Goal: Task Accomplishment & Management: Use online tool/utility

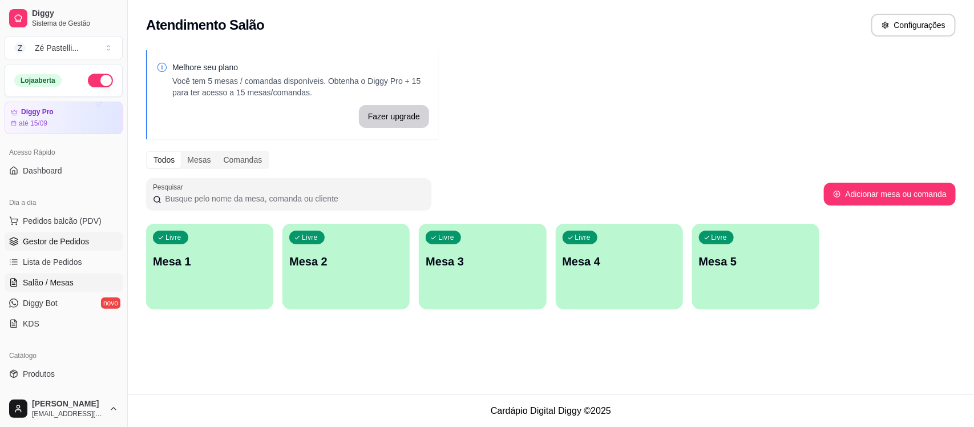
click at [49, 237] on span "Gestor de Pedidos" at bounding box center [56, 241] width 66 height 11
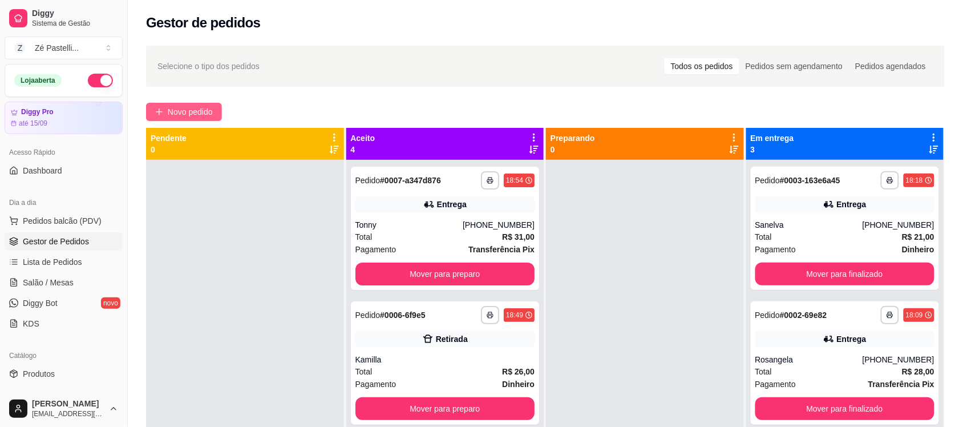
click at [194, 112] on span "Novo pedido" at bounding box center [190, 112] width 45 height 13
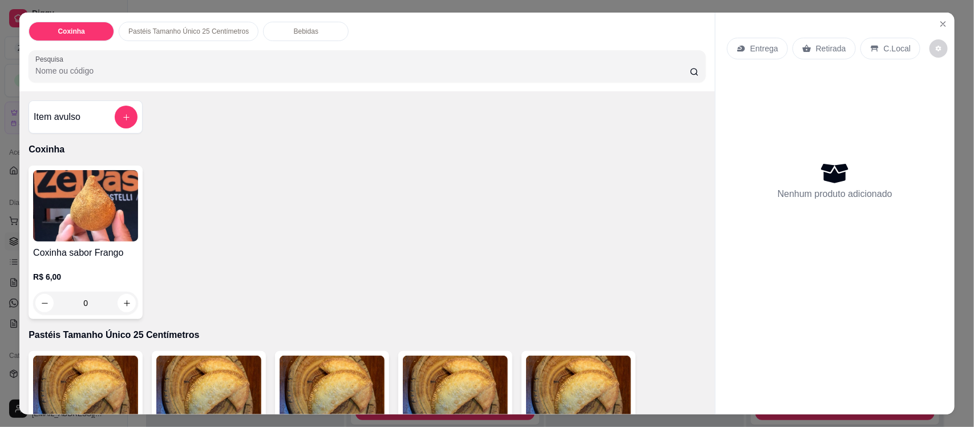
click at [135, 70] on input "Pesquisa" at bounding box center [362, 70] width 655 height 11
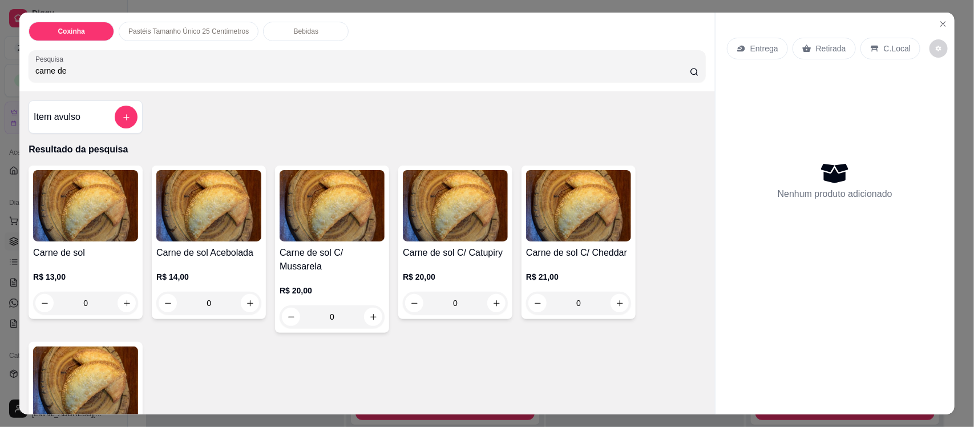
type input "carne de"
click at [87, 218] on img at bounding box center [85, 205] width 105 height 71
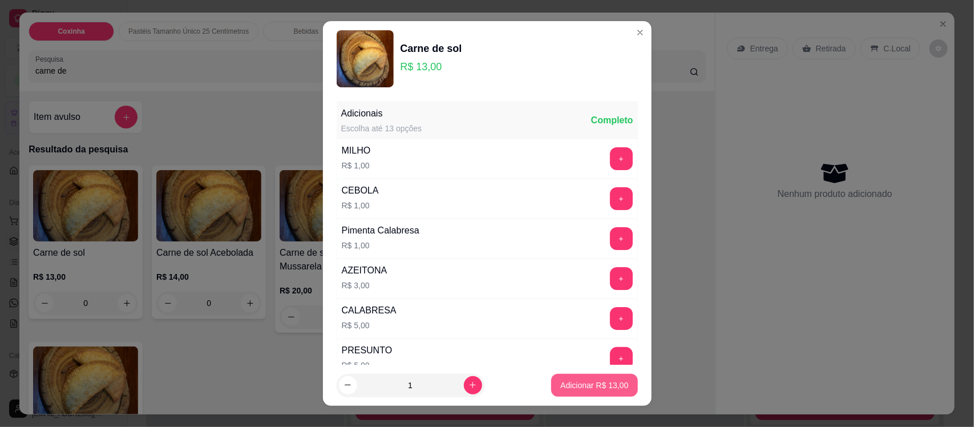
click at [580, 380] on p "Adicionar R$ 13,00" at bounding box center [595, 385] width 68 height 11
type input "1"
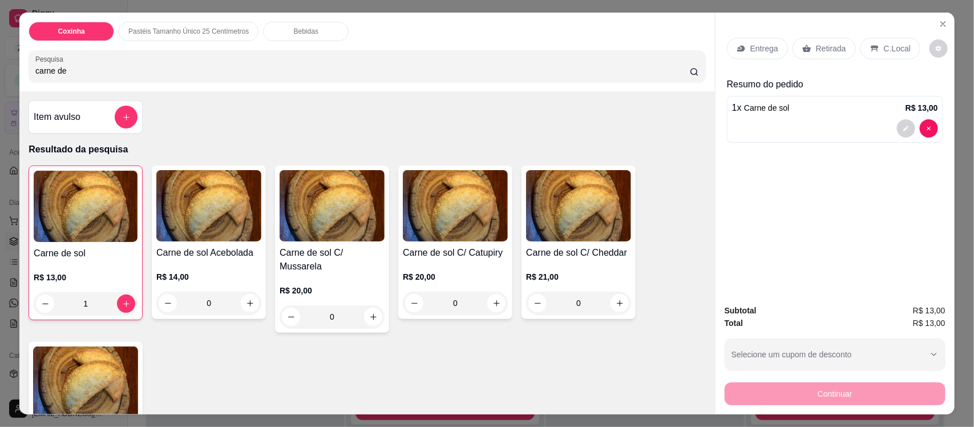
click at [751, 50] on p "Entrega" at bounding box center [765, 48] width 28 height 11
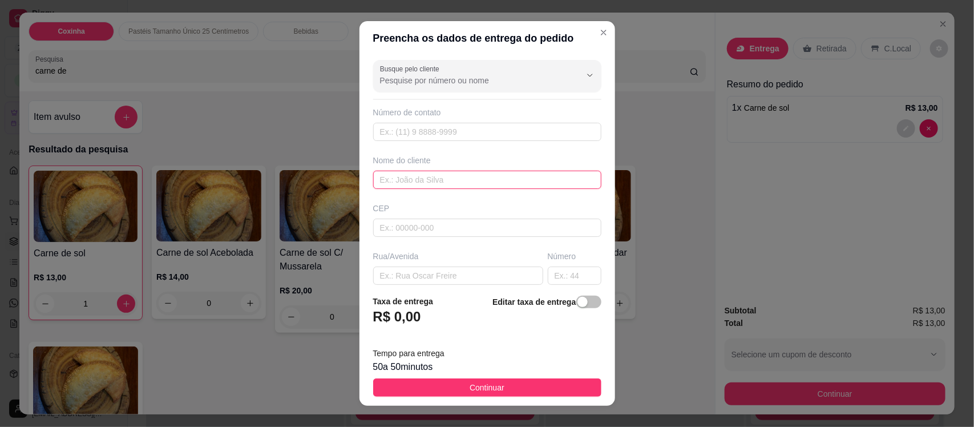
click at [446, 179] on input "text" at bounding box center [487, 180] width 228 height 18
type input "Thereza"
click at [433, 277] on input "text" at bounding box center [458, 276] width 170 height 18
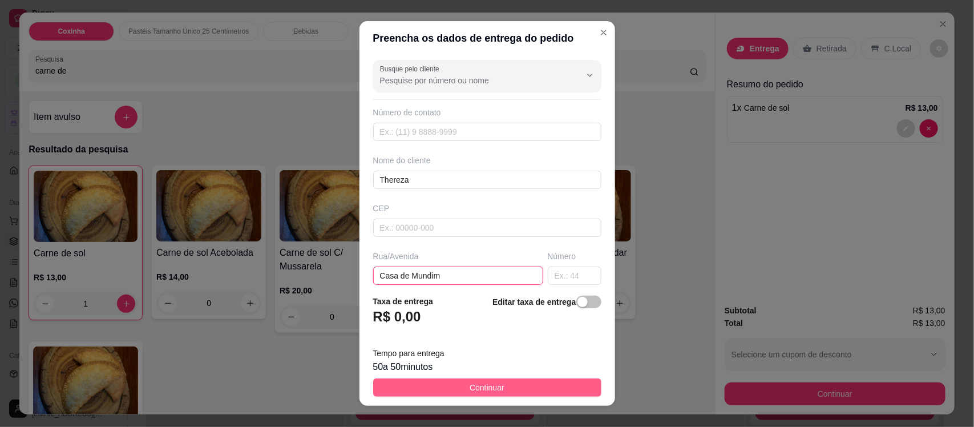
type input "Casa de Mundim"
click at [441, 388] on button "Continuar" at bounding box center [487, 387] width 228 height 18
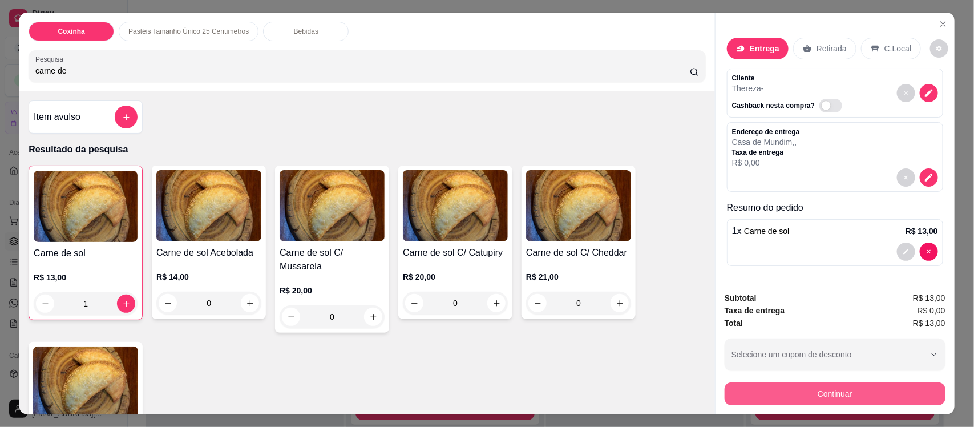
click at [776, 387] on button "Continuar" at bounding box center [835, 393] width 221 height 23
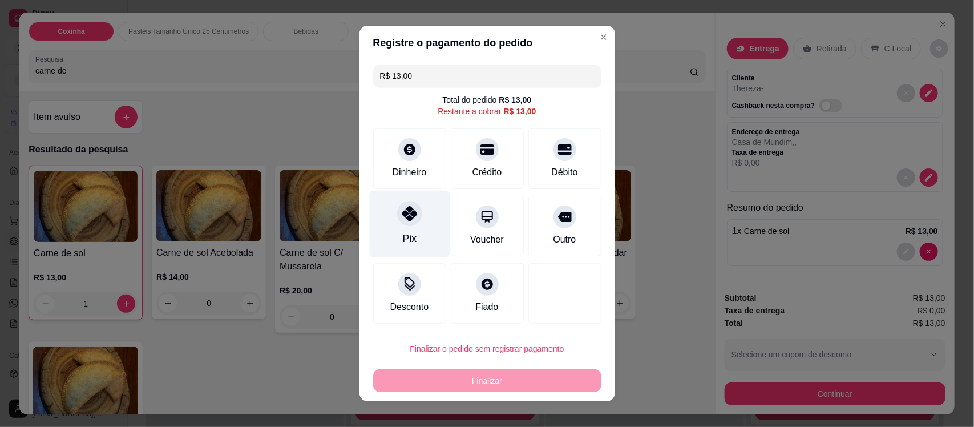
click at [402, 216] on icon at bounding box center [409, 213] width 15 height 15
type input "R$ 0,00"
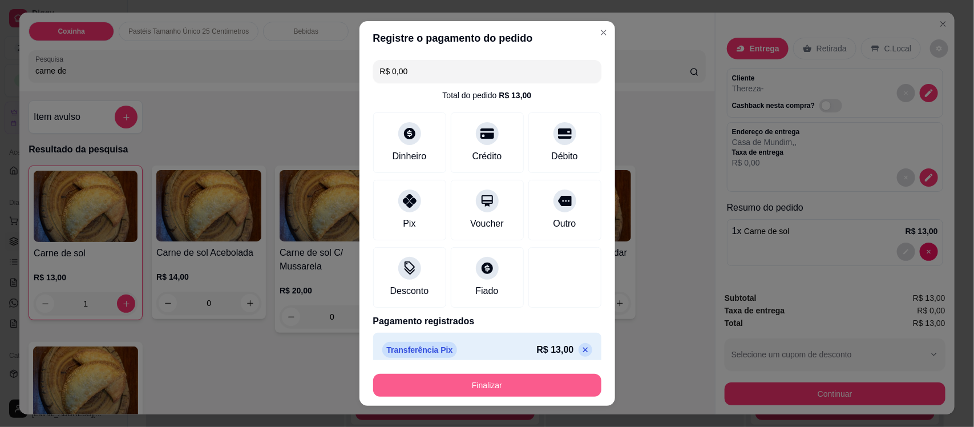
click at [466, 386] on button "Finalizar" at bounding box center [487, 385] width 228 height 23
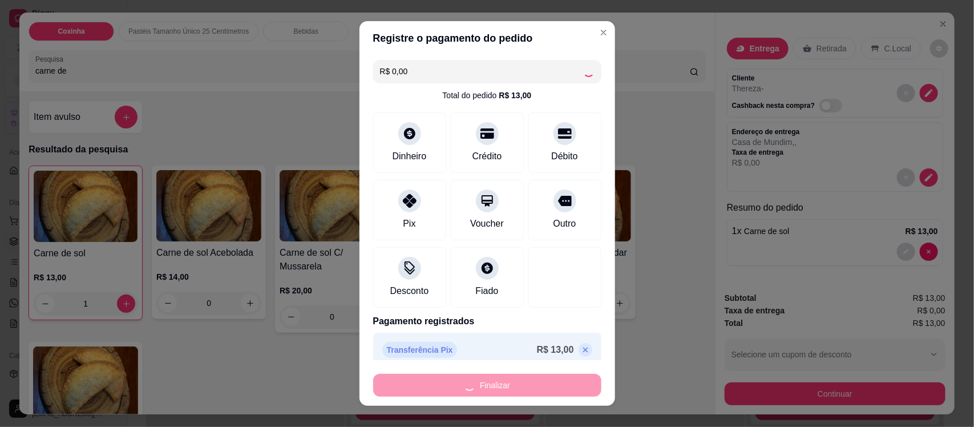
type input "0"
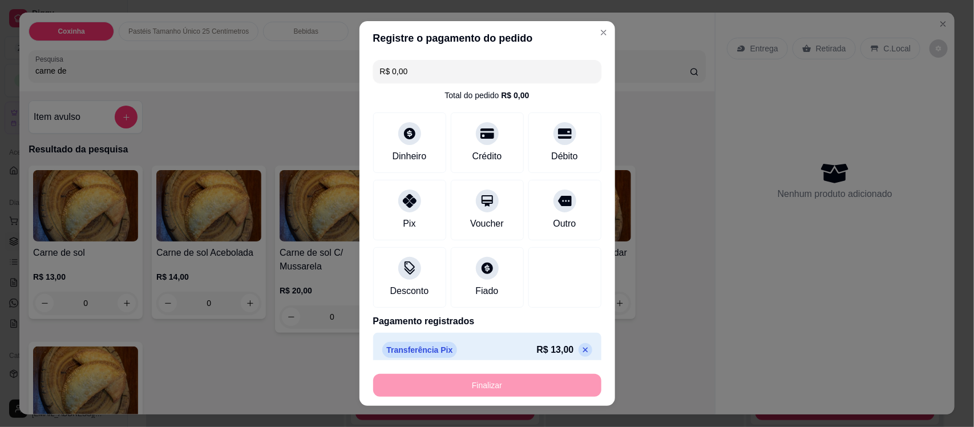
type input "-R$ 13,00"
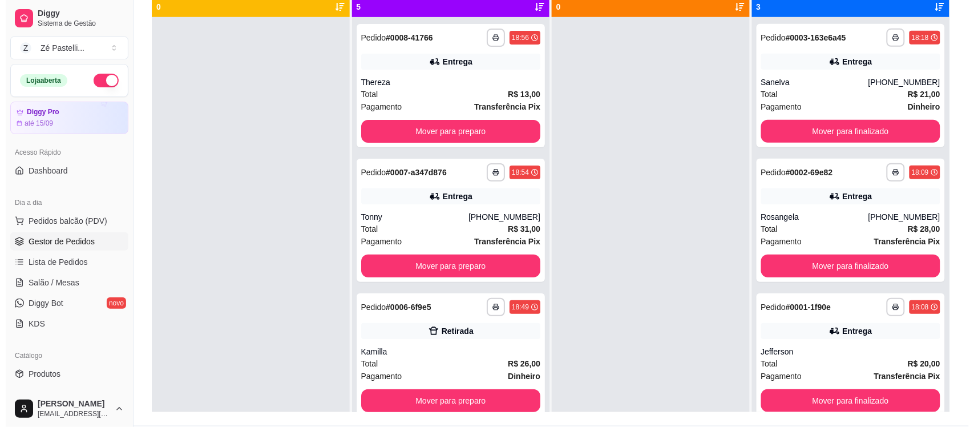
scroll to position [257, 0]
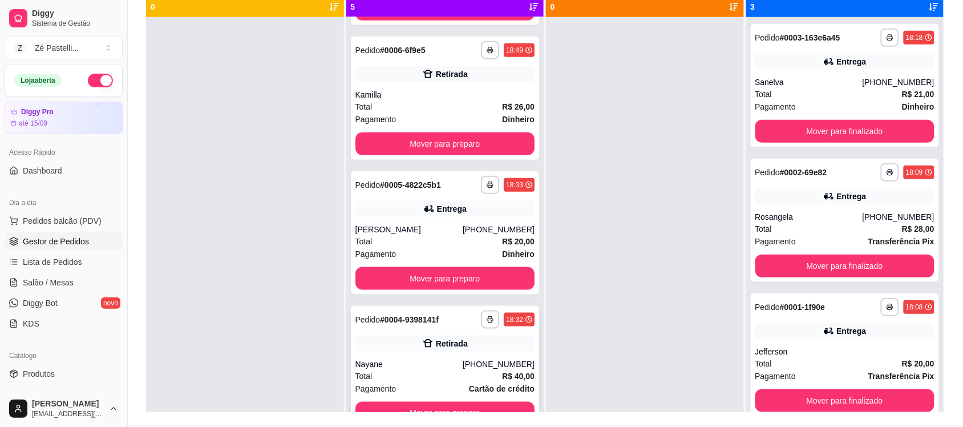
click at [384, 367] on div "Nayane" at bounding box center [409, 363] width 107 height 11
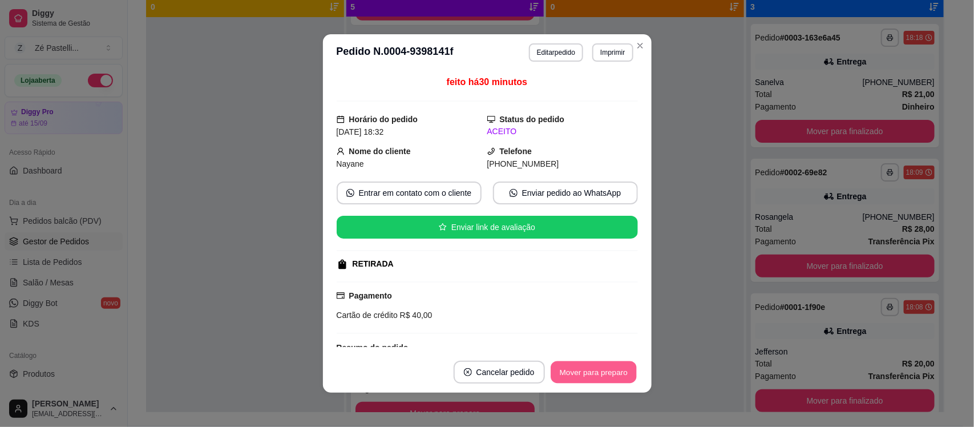
click at [592, 366] on button "Mover para preparo" at bounding box center [594, 372] width 86 height 22
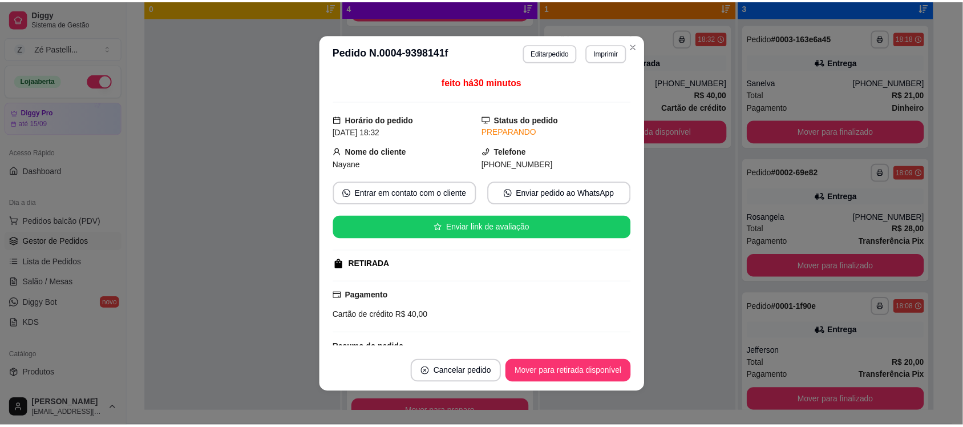
scroll to position [123, 0]
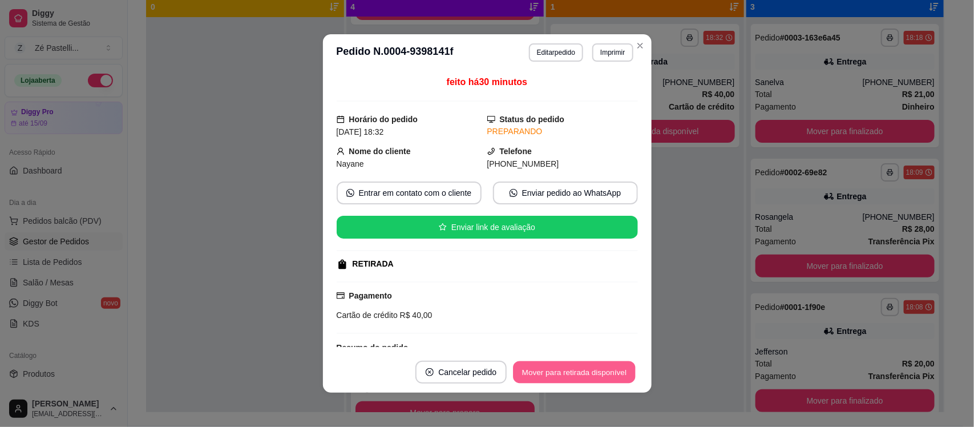
click at [592, 366] on button "Mover para retirada disponível" at bounding box center [575, 372] width 122 height 22
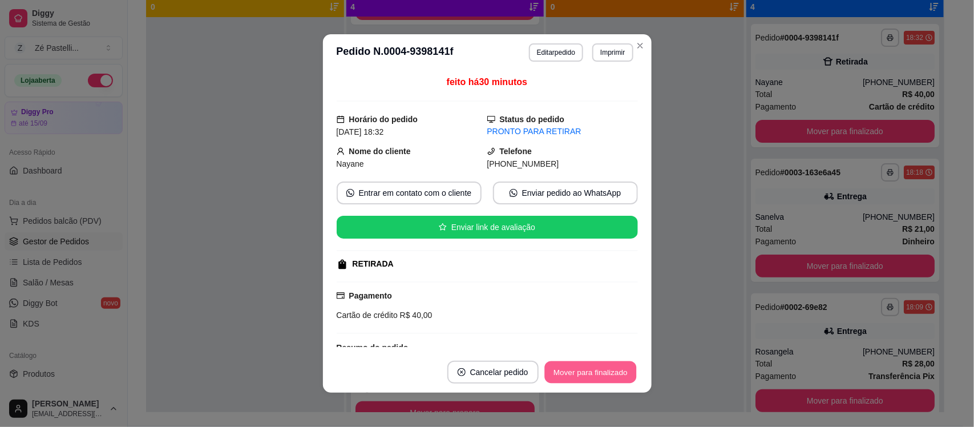
click at [592, 366] on button "Mover para finalizado" at bounding box center [591, 372] width 92 height 22
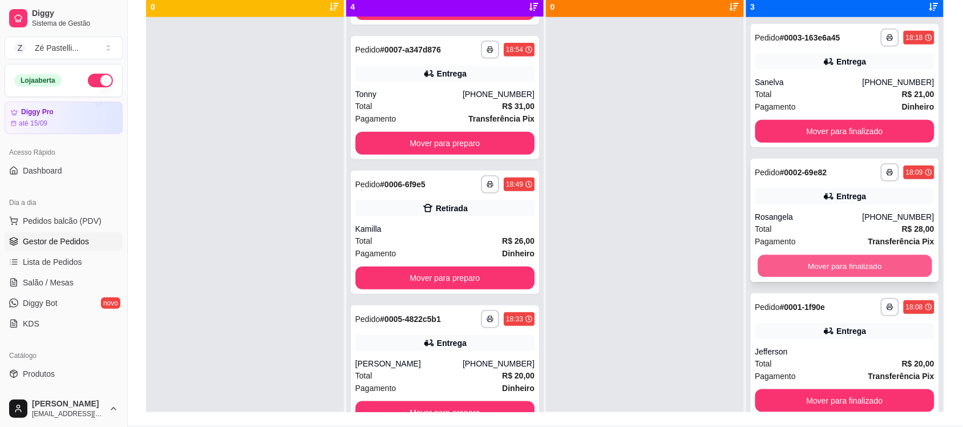
click at [826, 273] on button "Mover para finalizado" at bounding box center [845, 266] width 174 height 22
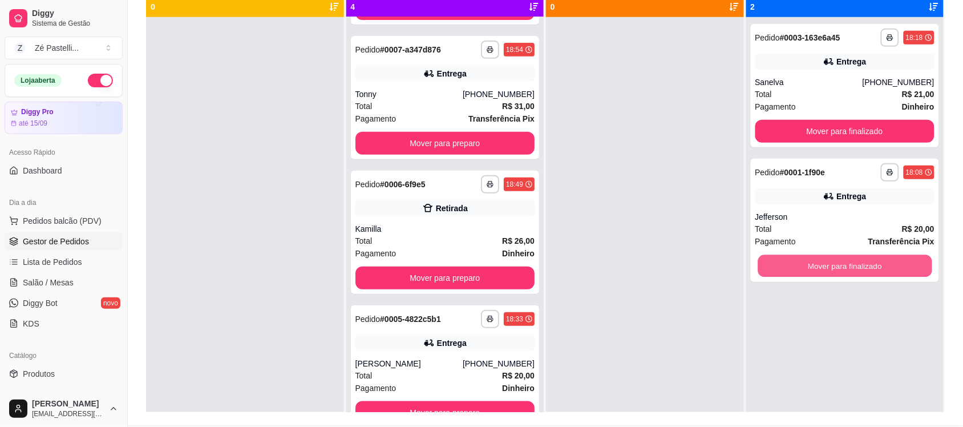
click at [826, 273] on button "Mover para finalizado" at bounding box center [845, 266] width 174 height 22
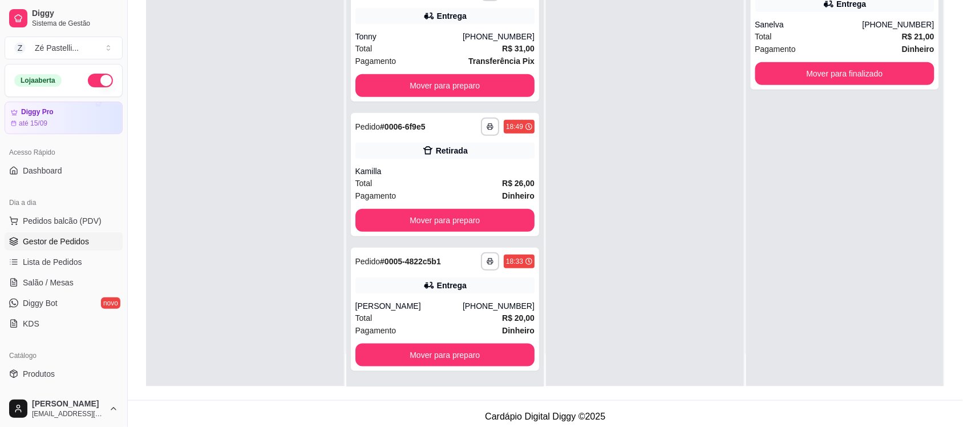
scroll to position [171, 0]
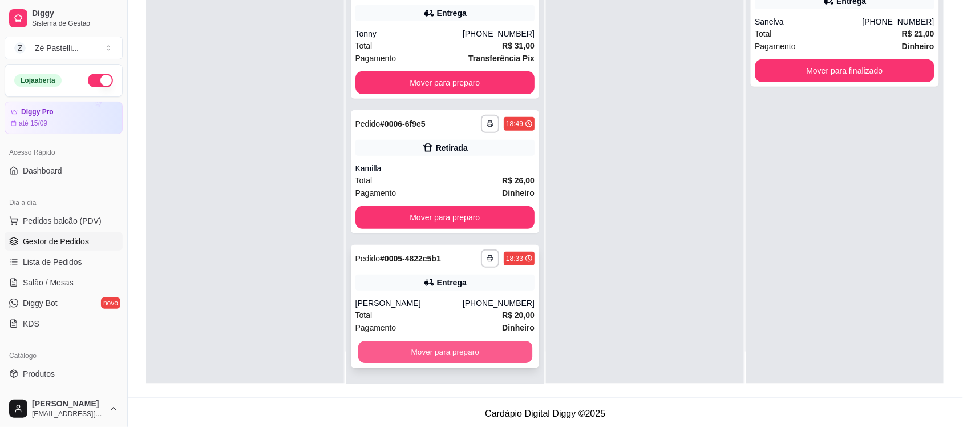
click at [413, 353] on button "Mover para preparo" at bounding box center [445, 352] width 174 height 22
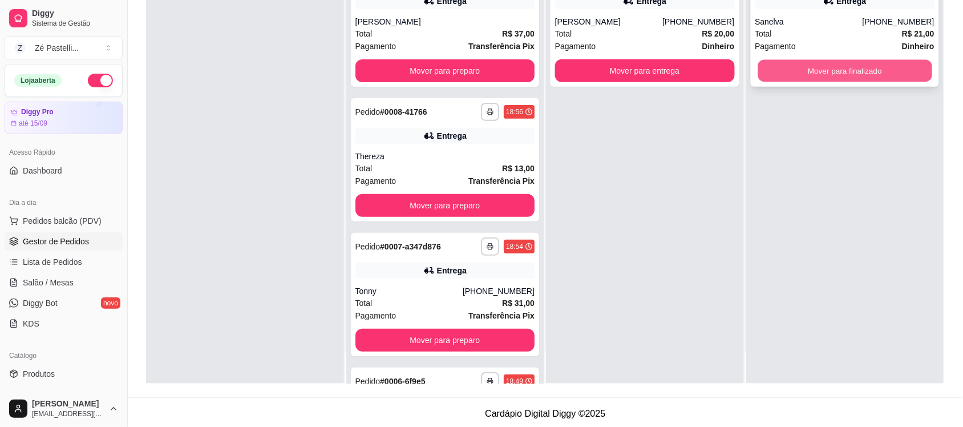
click at [789, 67] on button "Mover para finalizado" at bounding box center [845, 71] width 174 height 22
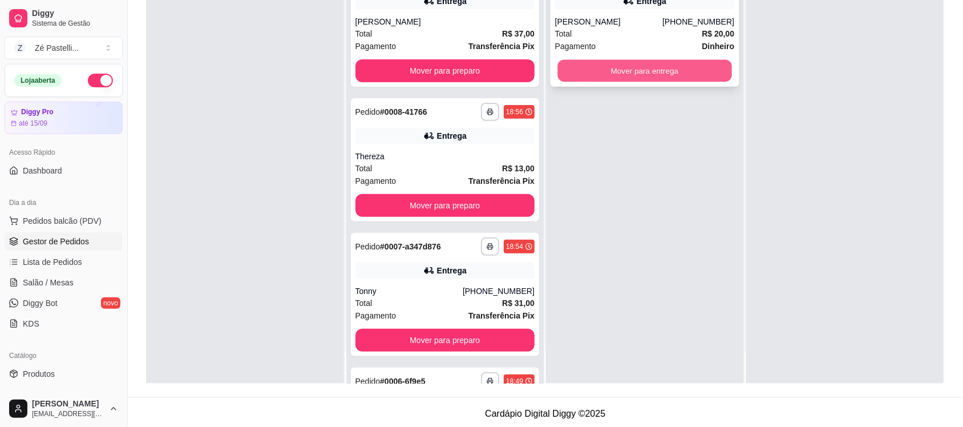
click at [651, 70] on button "Mover para entrega" at bounding box center [645, 71] width 174 height 22
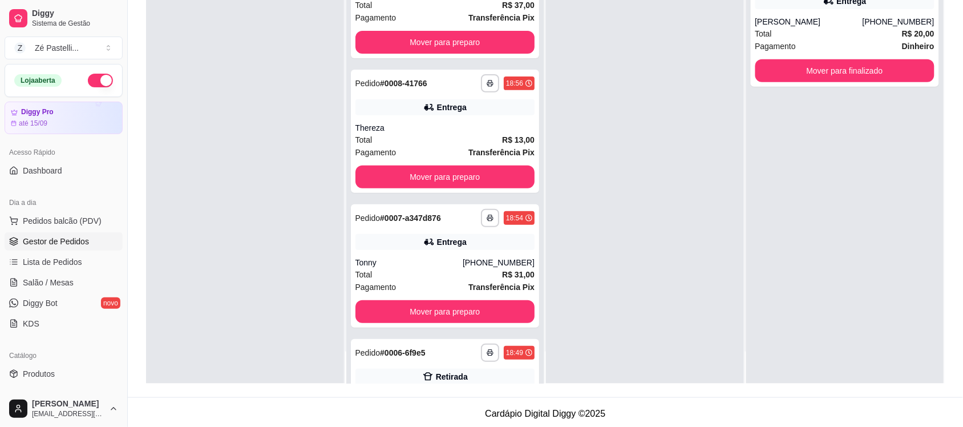
scroll to position [123, 0]
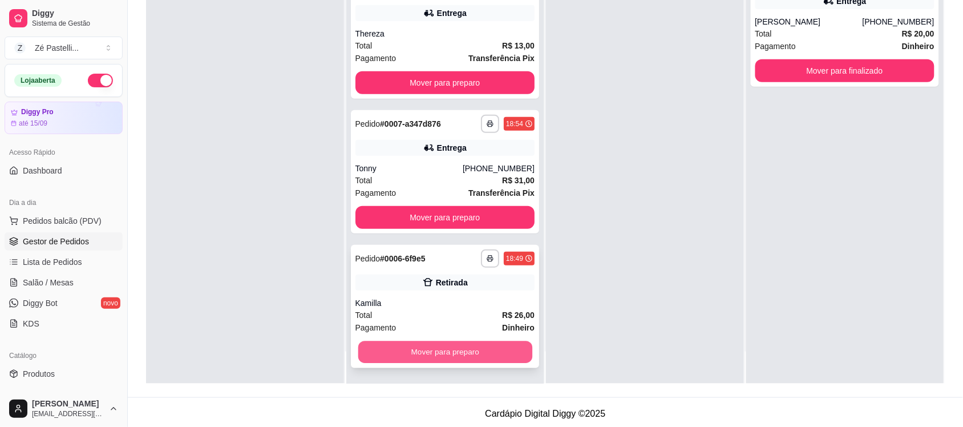
click at [453, 343] on button "Mover para preparo" at bounding box center [445, 352] width 174 height 22
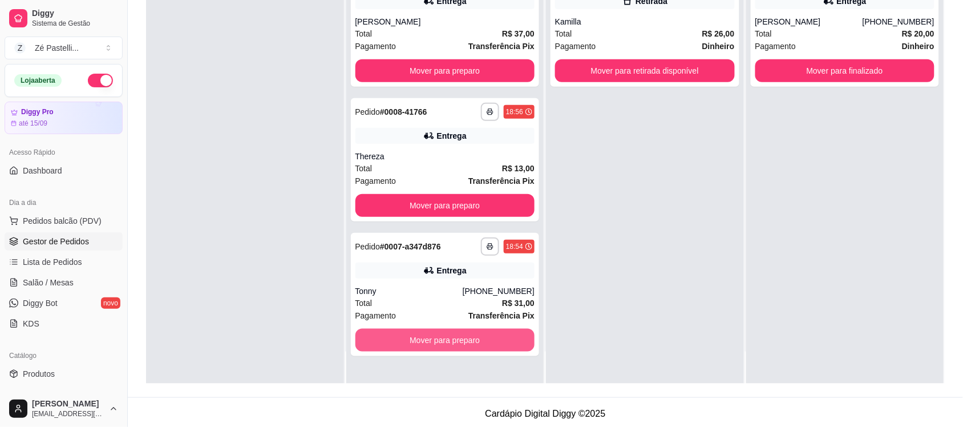
scroll to position [0, 0]
click at [453, 343] on button "Mover para preparo" at bounding box center [445, 340] width 174 height 22
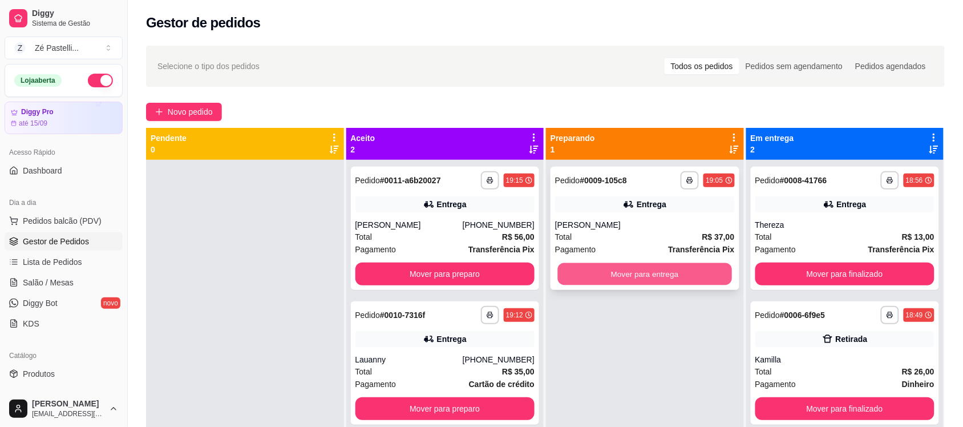
click at [606, 273] on button "Mover para entrega" at bounding box center [645, 274] width 174 height 22
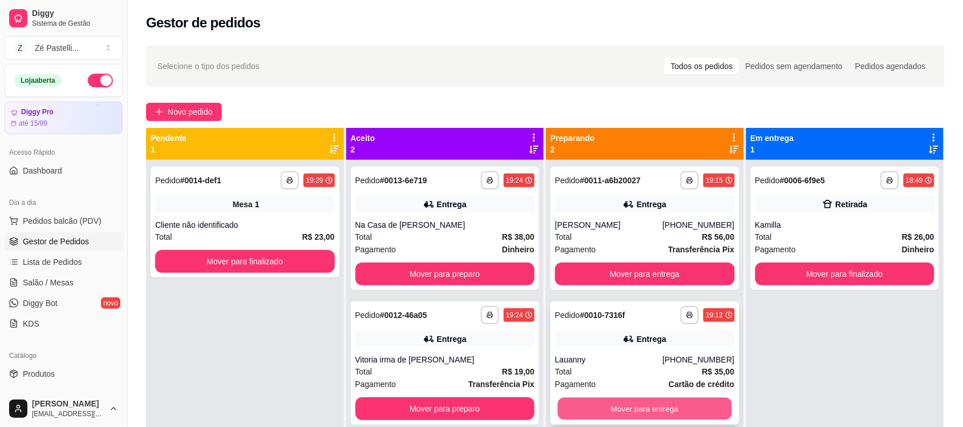
click at [600, 414] on button "Mover para entrega" at bounding box center [645, 409] width 174 height 22
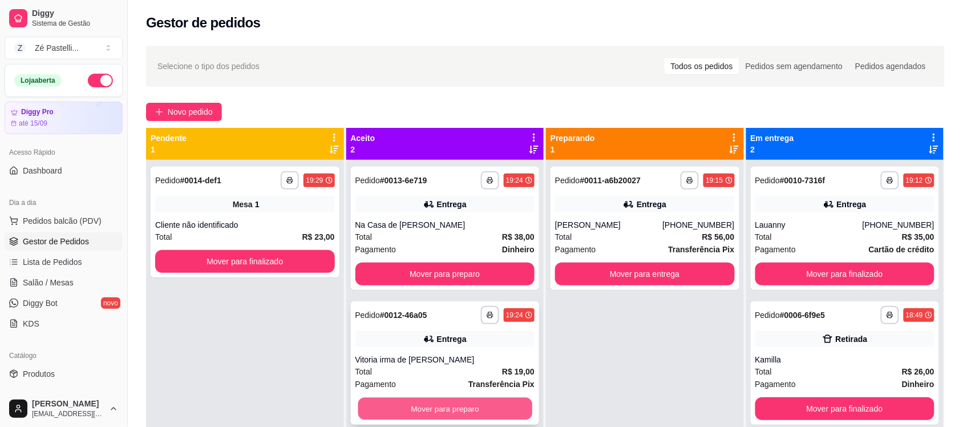
click at [471, 414] on button "Mover para preparo" at bounding box center [445, 409] width 174 height 22
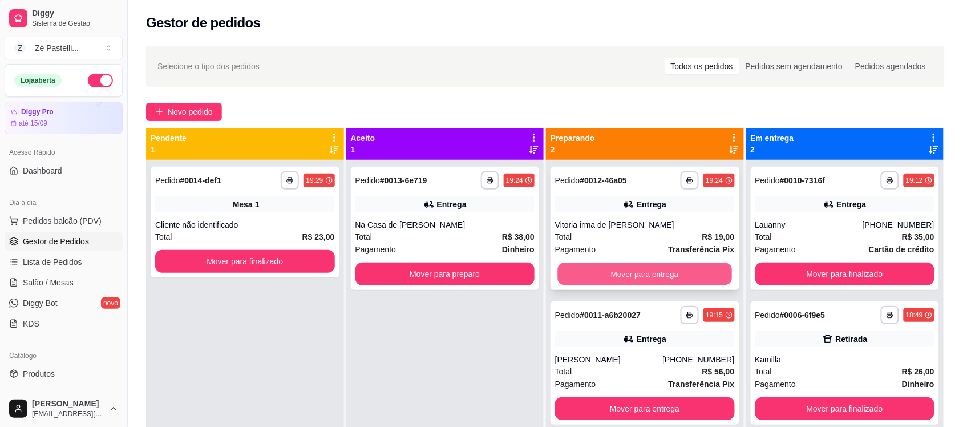
click at [672, 273] on button "Mover para entrega" at bounding box center [645, 274] width 174 height 22
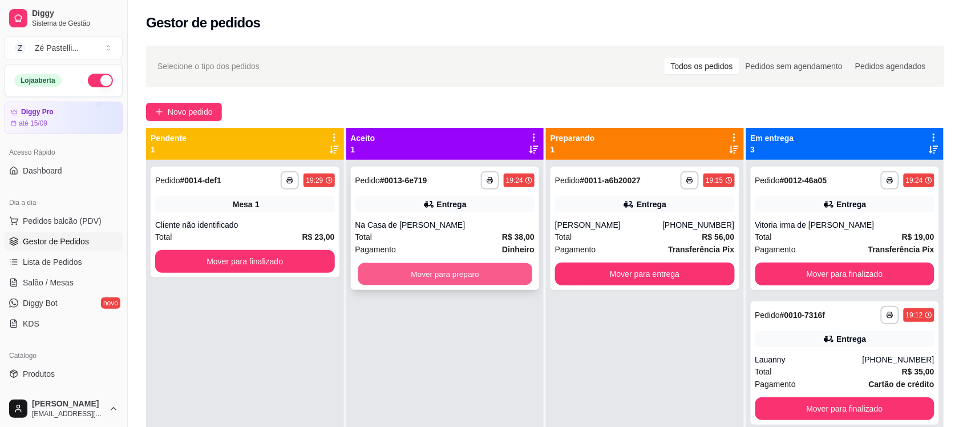
click at [422, 270] on button "Mover para preparo" at bounding box center [445, 274] width 174 height 22
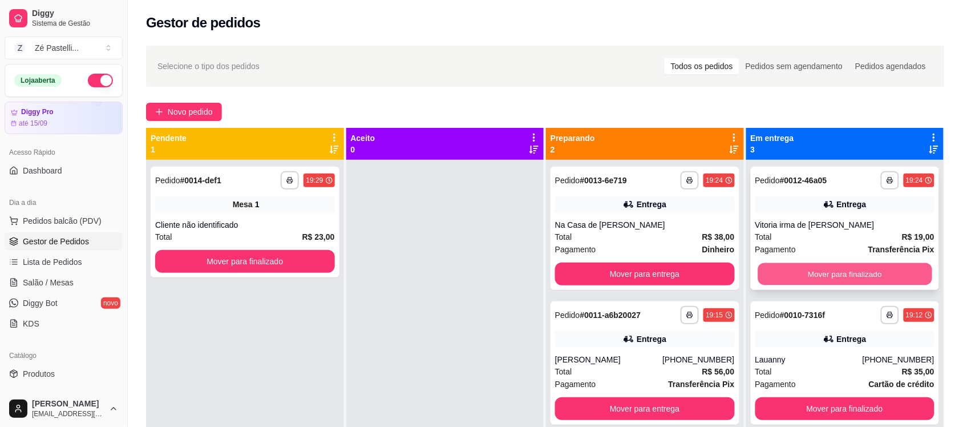
click at [857, 274] on button "Mover para finalizado" at bounding box center [845, 274] width 174 height 22
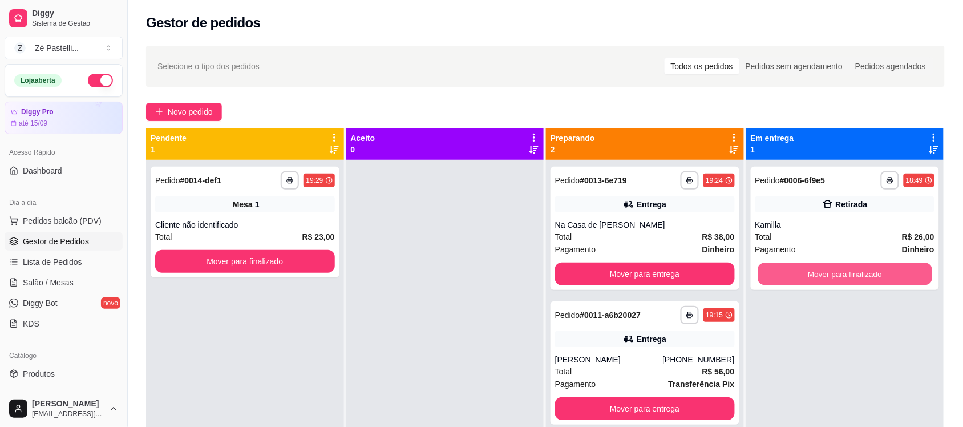
click at [857, 274] on button "Mover para finalizado" at bounding box center [845, 274] width 174 height 22
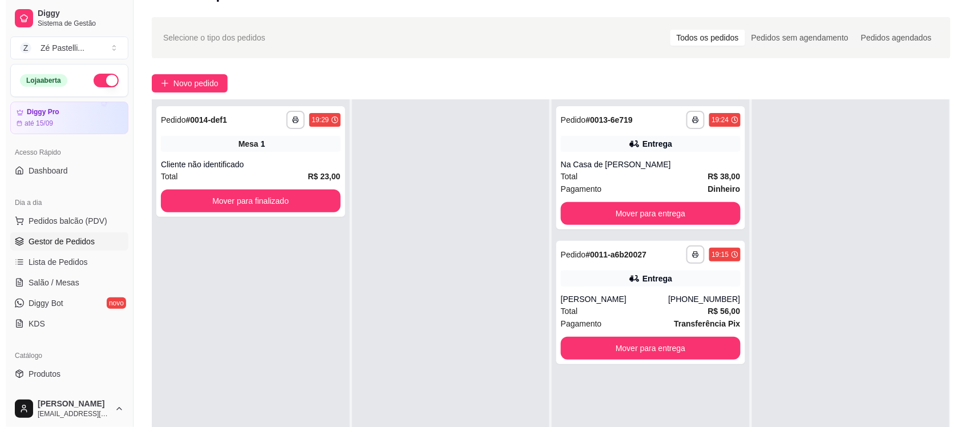
scroll to position [3, 0]
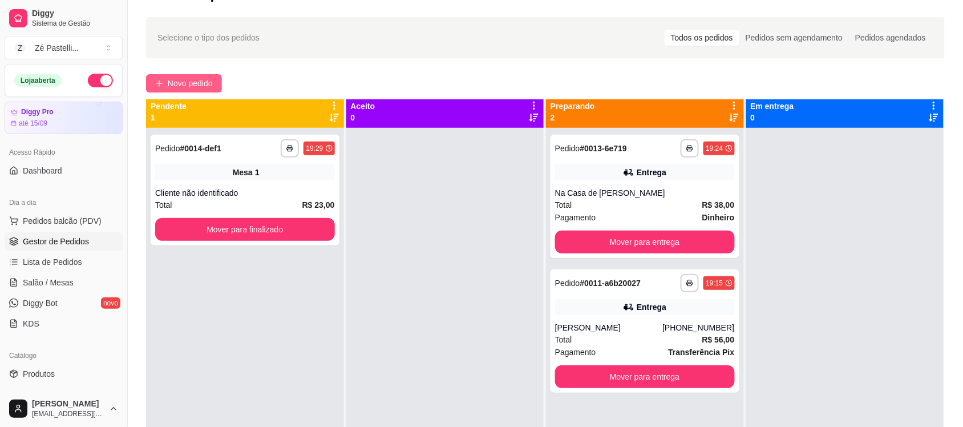
click at [186, 84] on span "Novo pedido" at bounding box center [190, 83] width 45 height 13
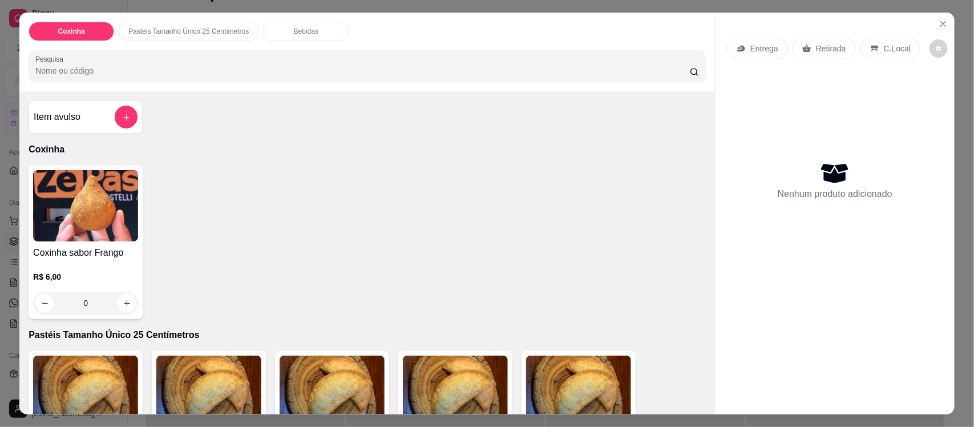
click at [84, 67] on input "Pesquisa" at bounding box center [362, 70] width 655 height 11
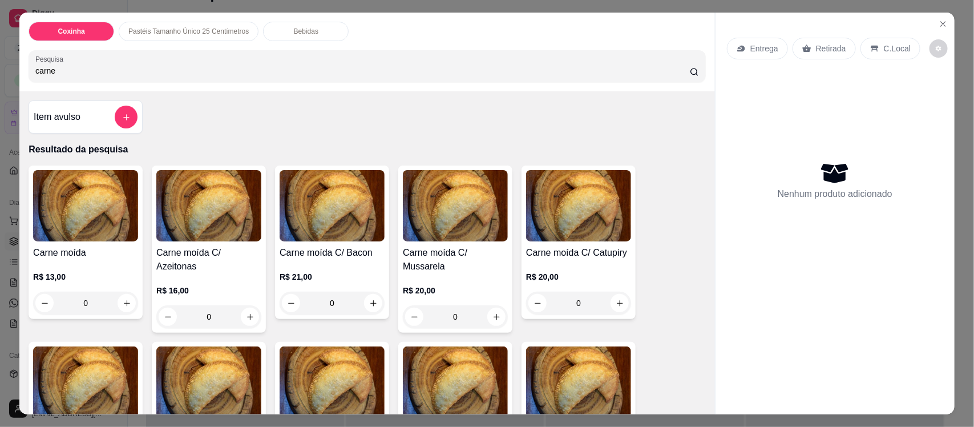
type input "carne"
click at [86, 211] on img at bounding box center [85, 205] width 105 height 71
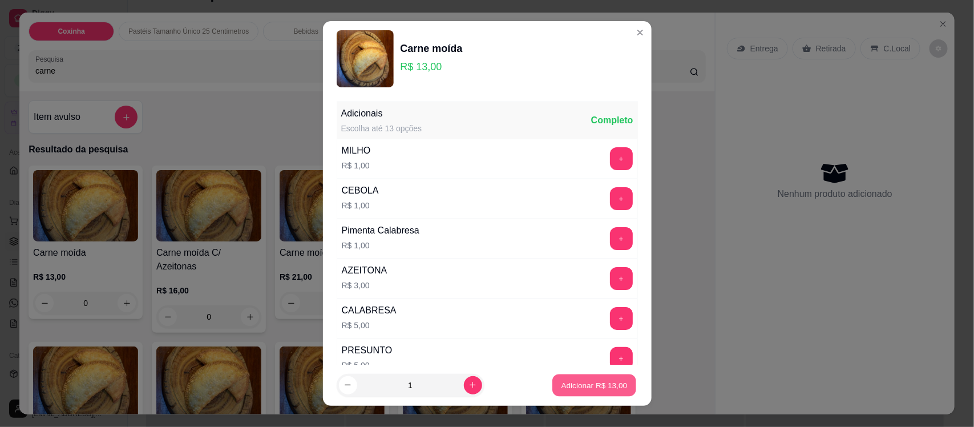
click at [595, 380] on p "Adicionar R$ 13,00" at bounding box center [595, 385] width 66 height 11
type input "1"
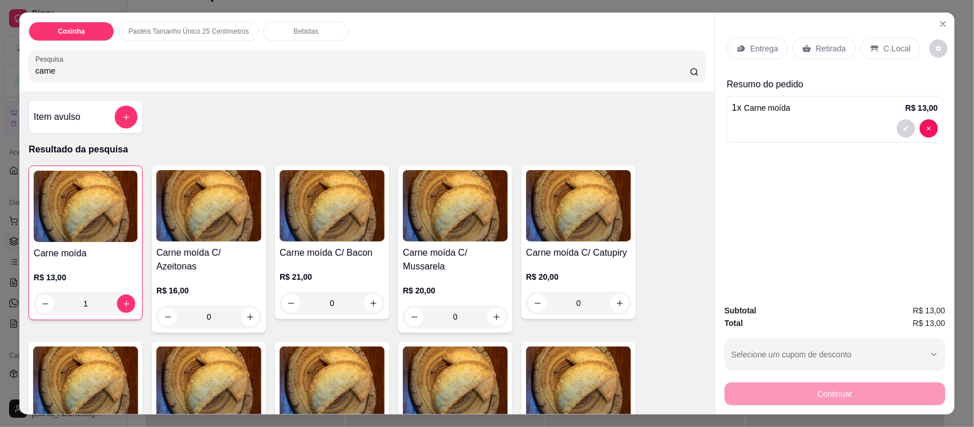
click at [822, 50] on p "Retirada" at bounding box center [831, 48] width 30 height 11
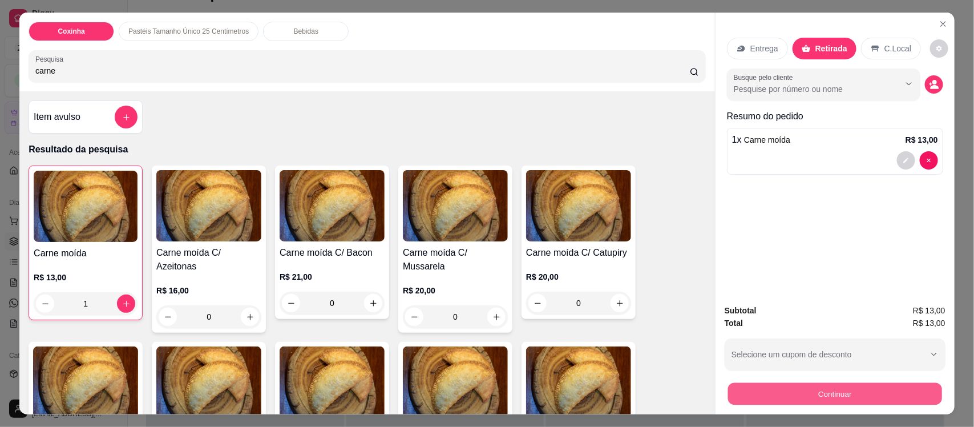
click at [820, 395] on button "Continuar" at bounding box center [835, 393] width 214 height 22
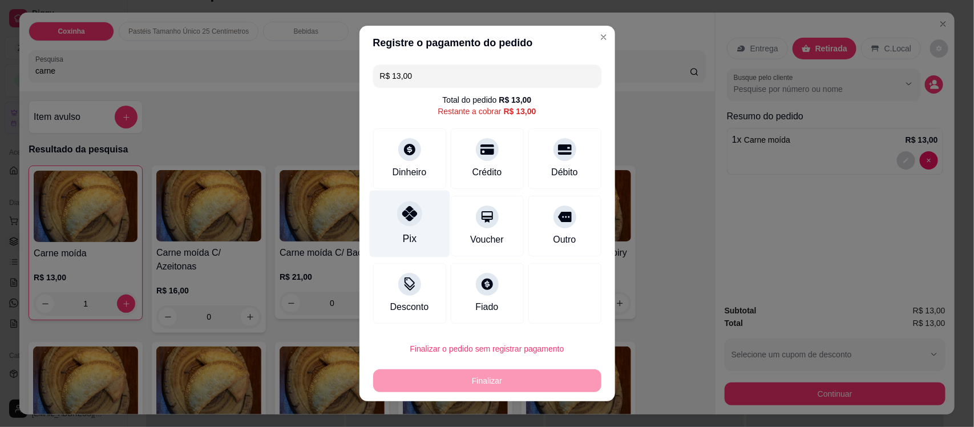
click at [401, 223] on div at bounding box center [409, 213] width 25 height 25
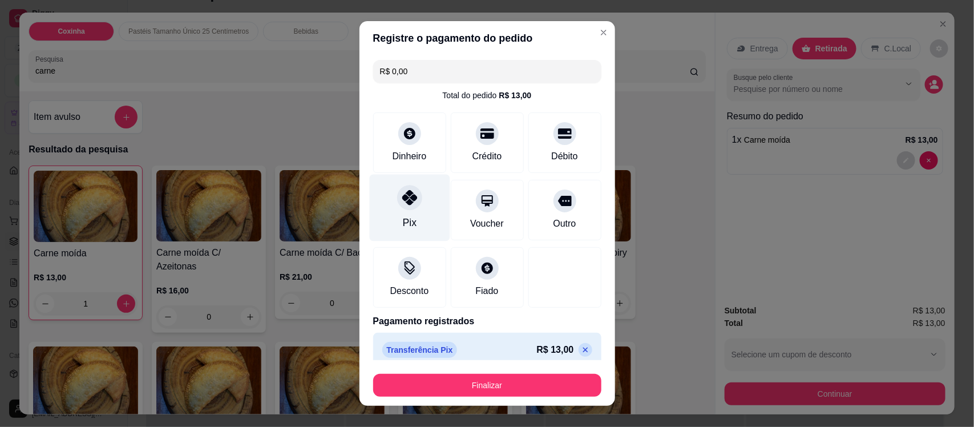
type input "R$ 0,00"
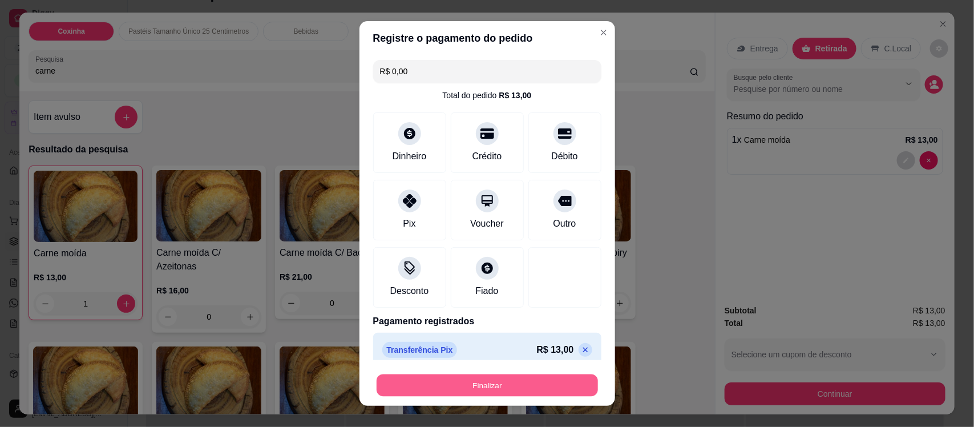
click at [453, 389] on button "Finalizar" at bounding box center [487, 385] width 221 height 22
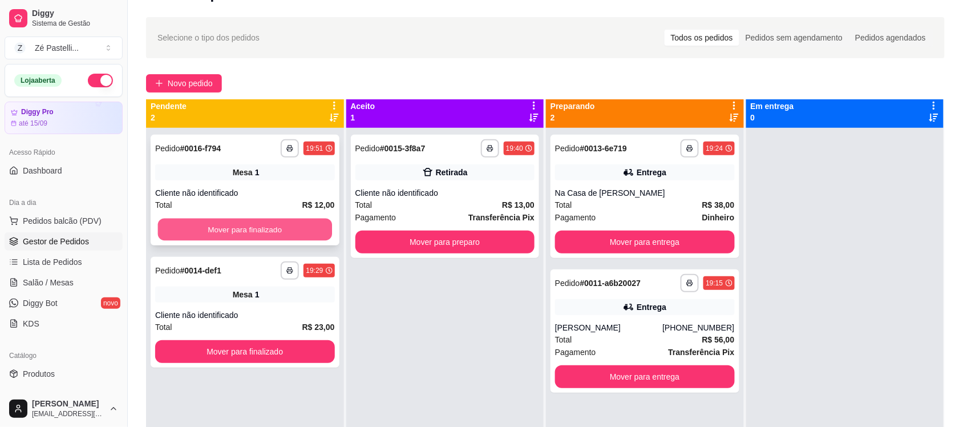
click at [271, 223] on button "Mover para finalizado" at bounding box center [245, 230] width 174 height 22
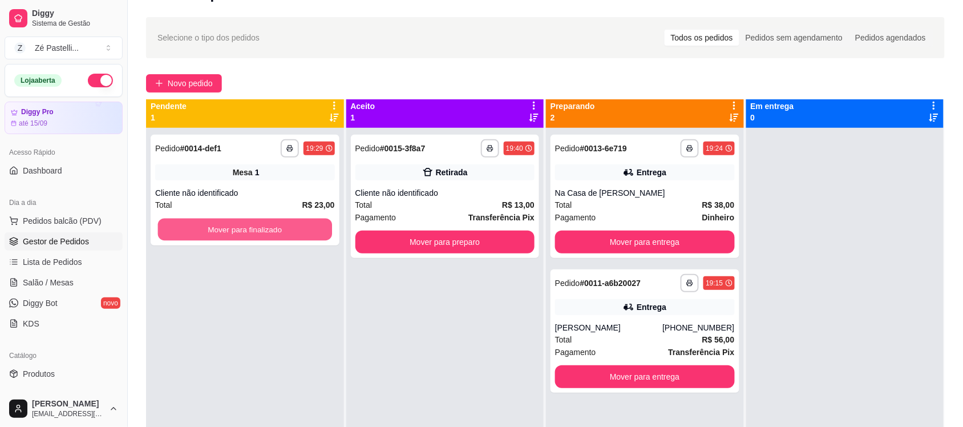
click at [271, 223] on button "Mover para finalizado" at bounding box center [245, 230] width 174 height 22
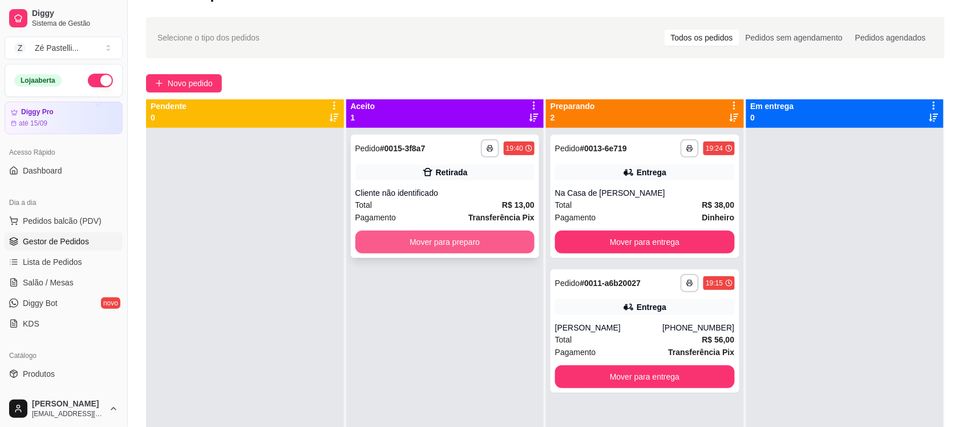
click at [426, 235] on button "Mover para preparo" at bounding box center [446, 242] width 180 height 23
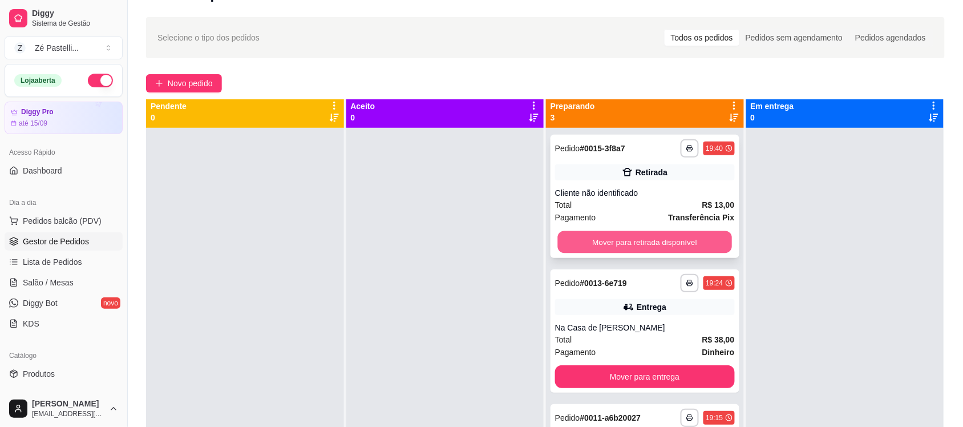
click at [629, 241] on button "Mover para retirada disponível" at bounding box center [645, 242] width 174 height 22
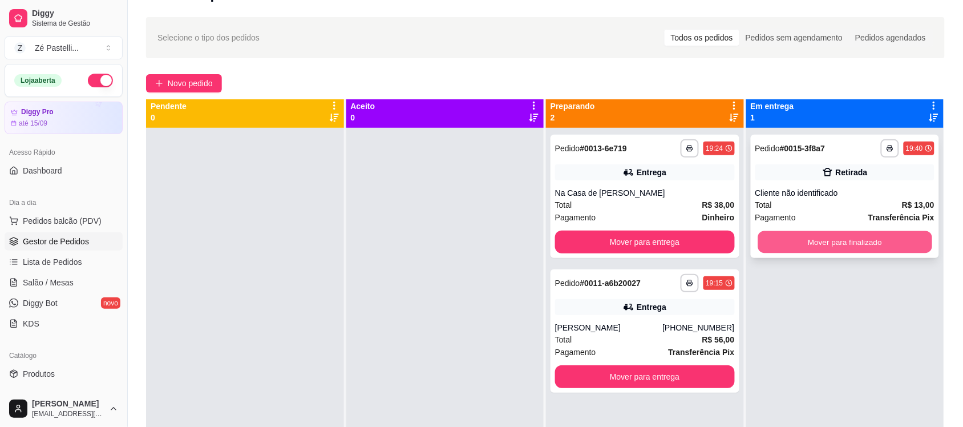
click at [846, 237] on button "Mover para finalizado" at bounding box center [845, 242] width 174 height 22
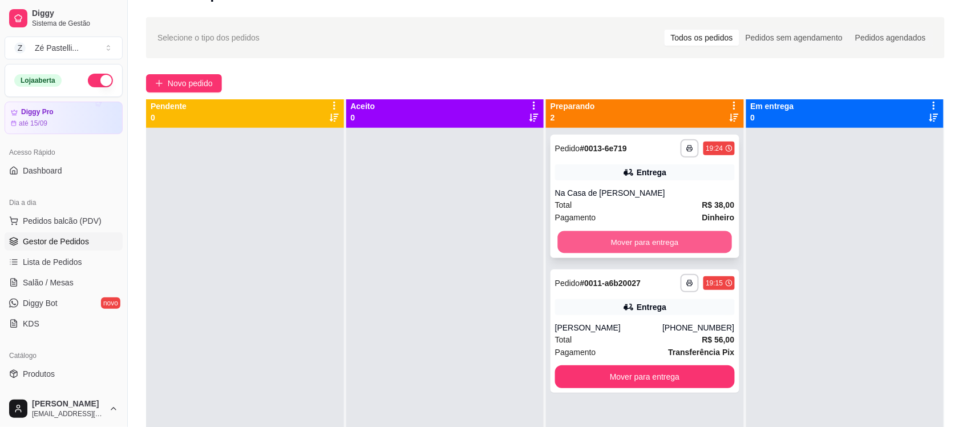
click at [588, 247] on button "Mover para entrega" at bounding box center [645, 242] width 174 height 22
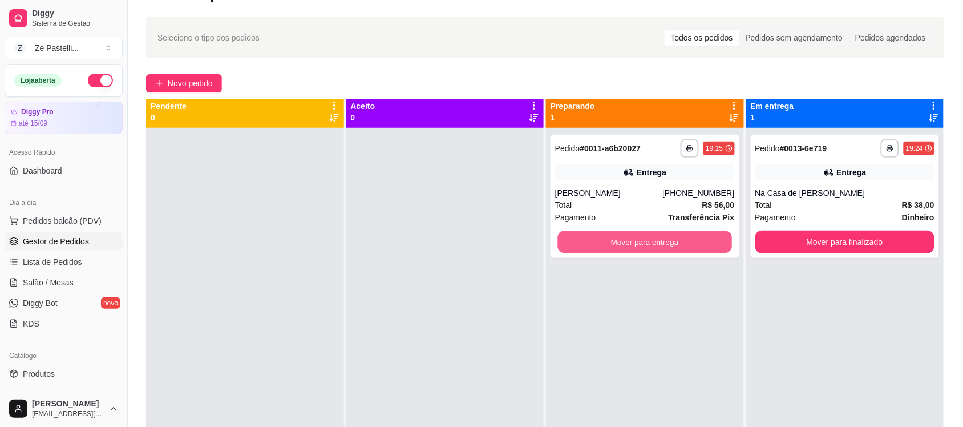
click at [588, 247] on button "Mover para entrega" at bounding box center [645, 242] width 174 height 22
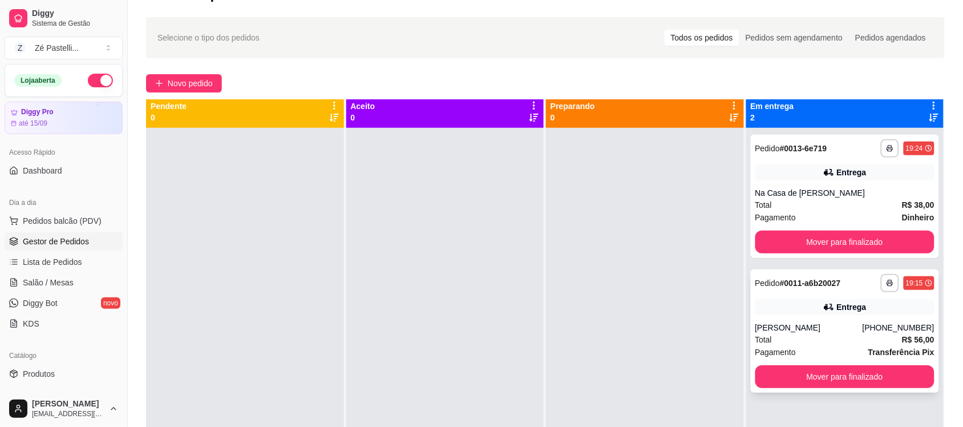
click at [840, 329] on div "[PERSON_NAME]" at bounding box center [809, 327] width 107 height 11
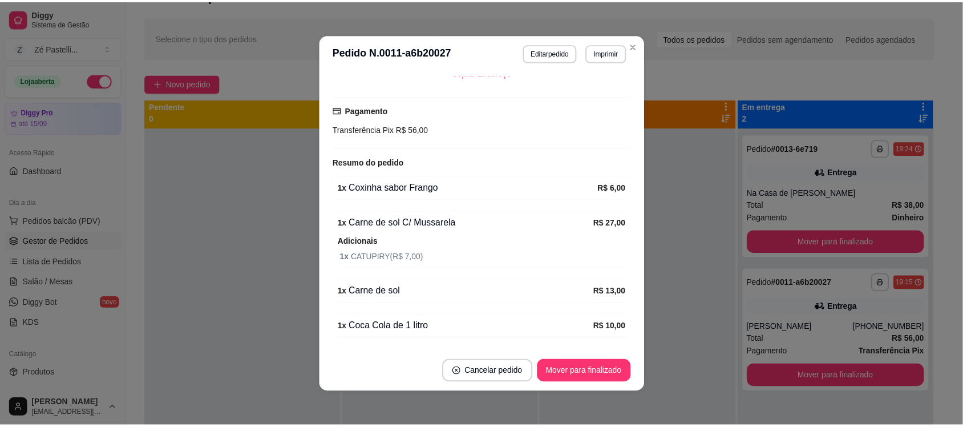
scroll to position [317, 0]
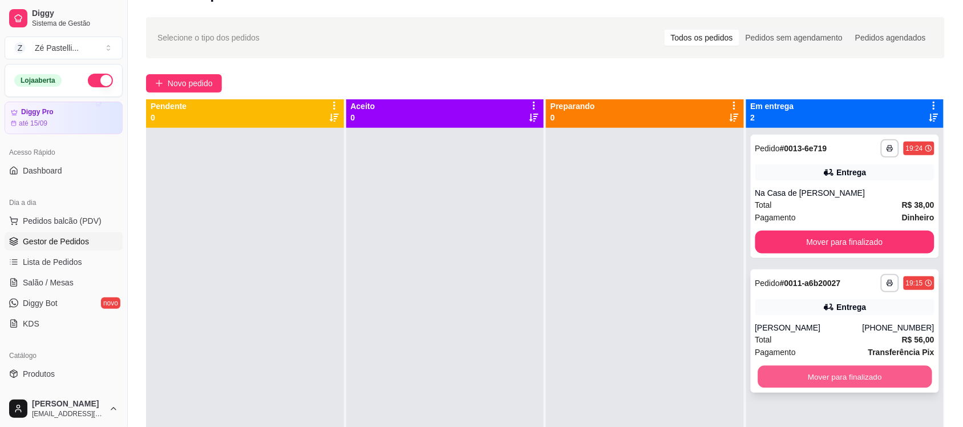
click at [805, 382] on button "Mover para finalizado" at bounding box center [845, 377] width 174 height 22
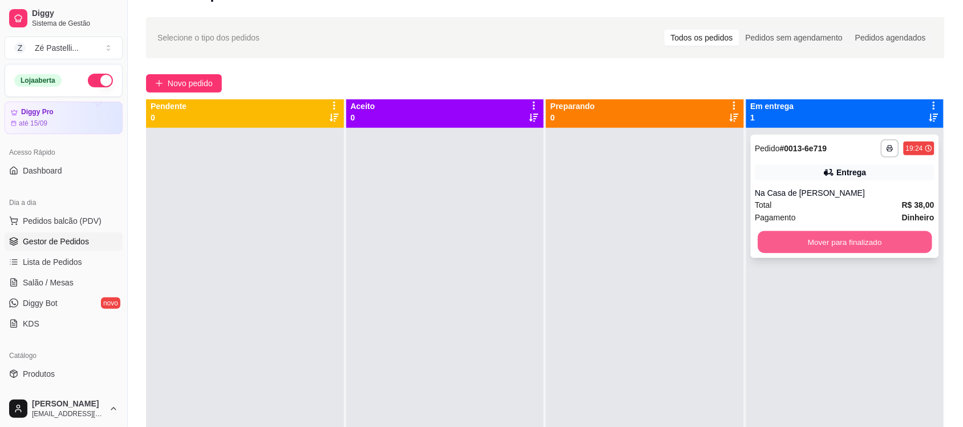
click at [808, 248] on button "Mover para finalizado" at bounding box center [845, 242] width 174 height 22
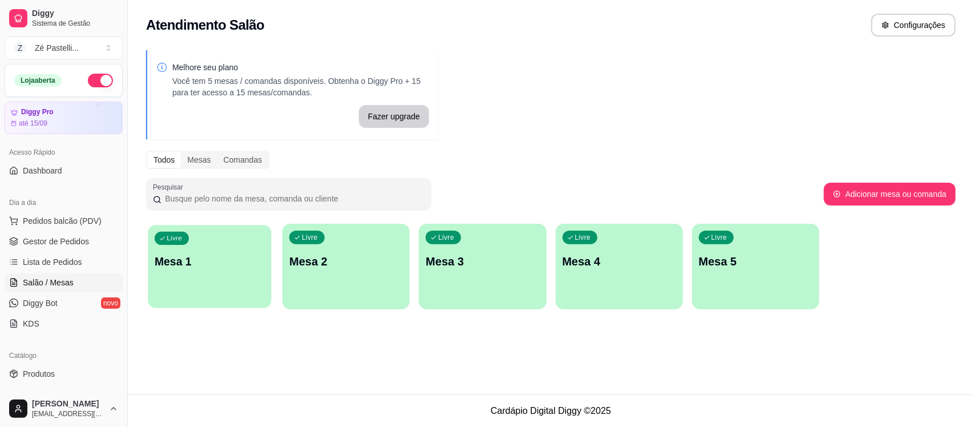
click at [200, 284] on div "Livre Mesa 1" at bounding box center [209, 260] width 123 height 70
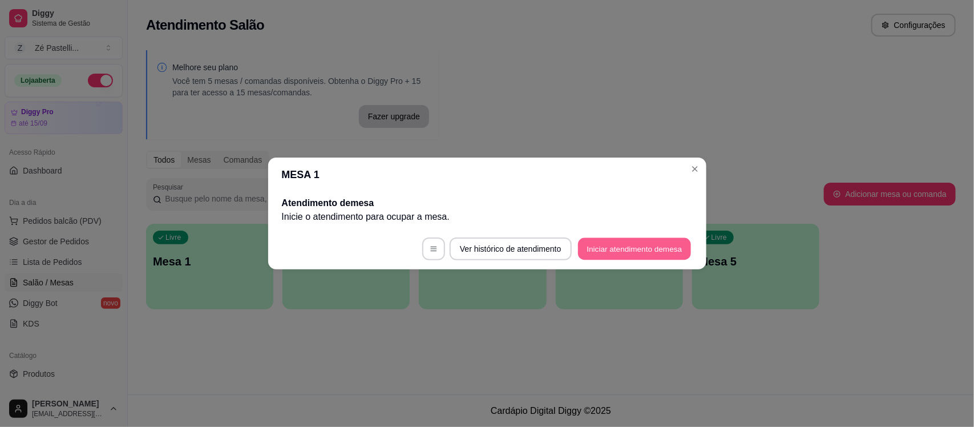
click at [604, 248] on button "Iniciar atendimento de mesa" at bounding box center [634, 249] width 113 height 22
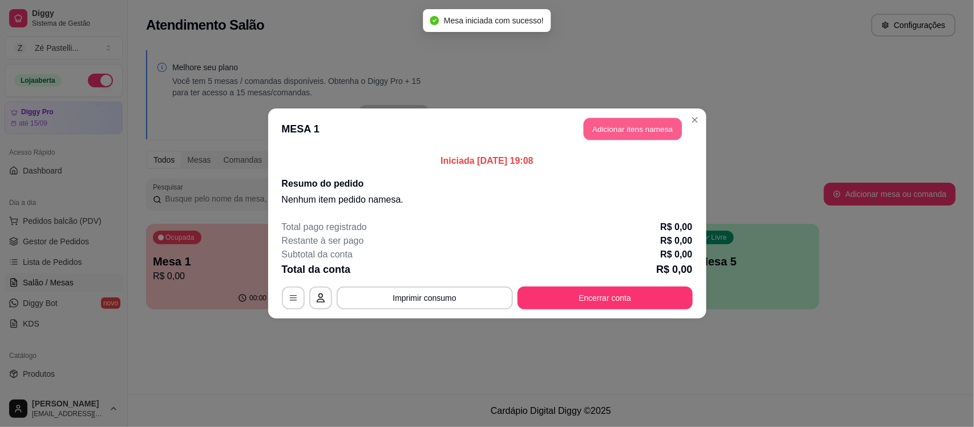
click at [622, 127] on button "Adicionar itens na mesa" at bounding box center [633, 129] width 98 height 22
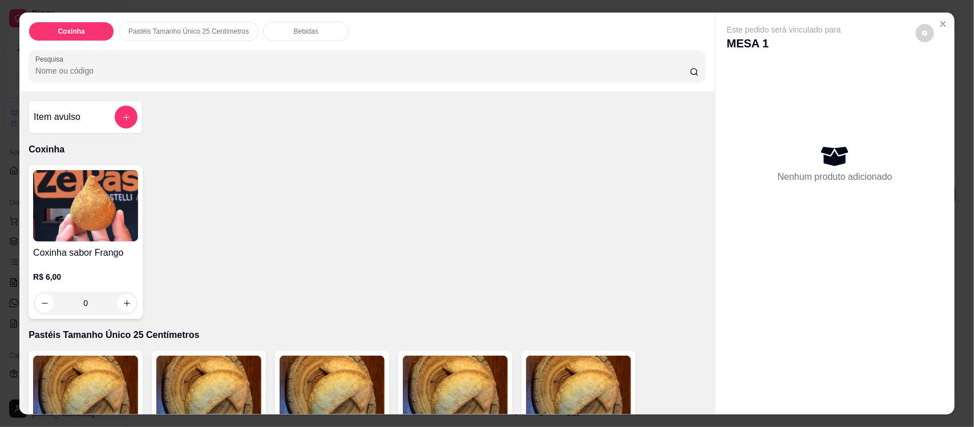
click at [78, 373] on img at bounding box center [85, 391] width 105 height 71
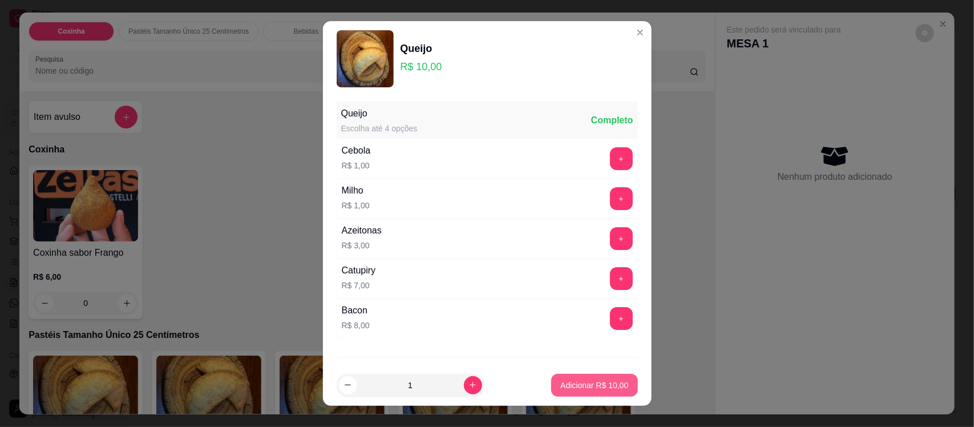
click at [588, 386] on p "Adicionar R$ 10,00" at bounding box center [595, 385] width 68 height 11
type input "1"
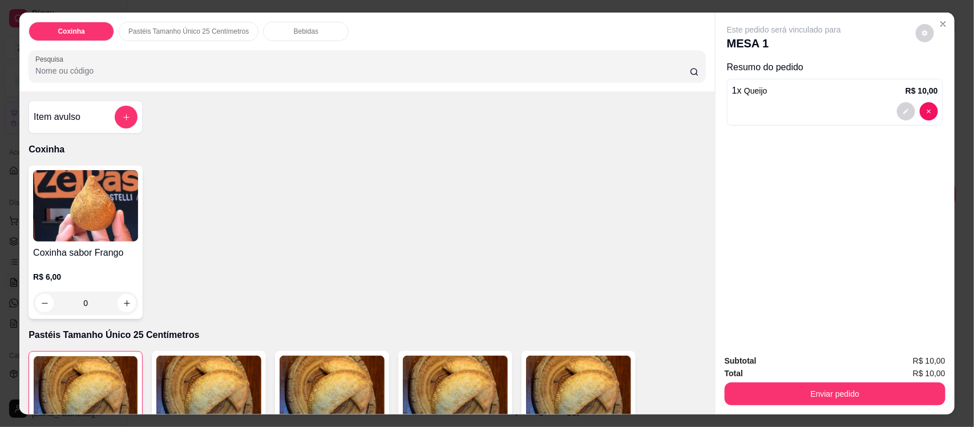
click at [164, 70] on input "Pesquisa" at bounding box center [362, 70] width 655 height 11
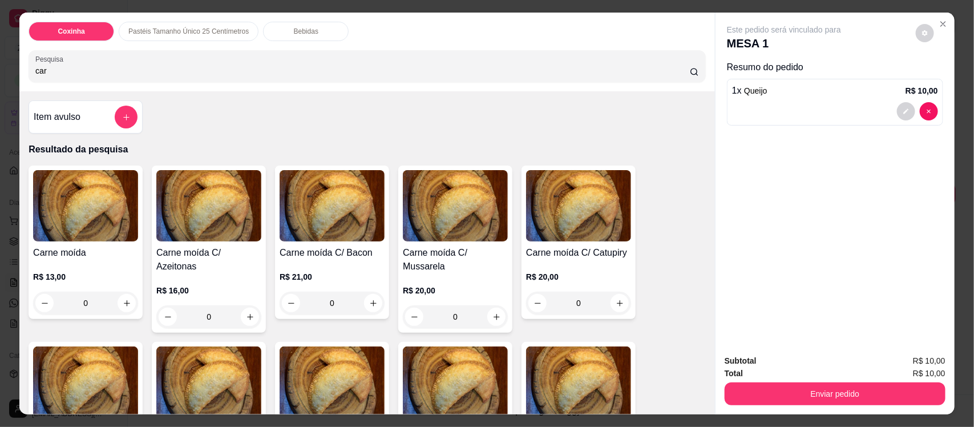
type input "car"
click at [72, 250] on h4 "Carne moída" at bounding box center [85, 253] width 105 height 14
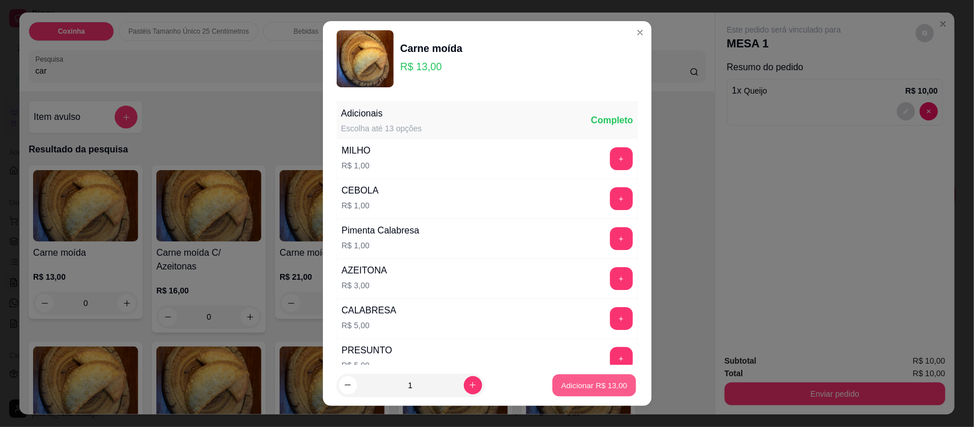
click at [562, 380] on p "Adicionar R$ 13,00" at bounding box center [595, 385] width 66 height 11
type input "1"
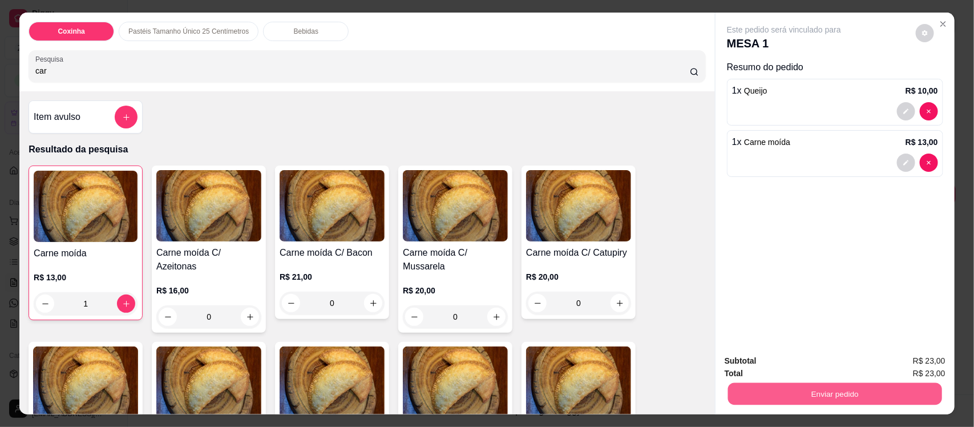
click at [780, 394] on button "Enviar pedido" at bounding box center [835, 393] width 214 height 22
click at [788, 360] on button "Não registrar e enviar pedido" at bounding box center [796, 366] width 119 height 22
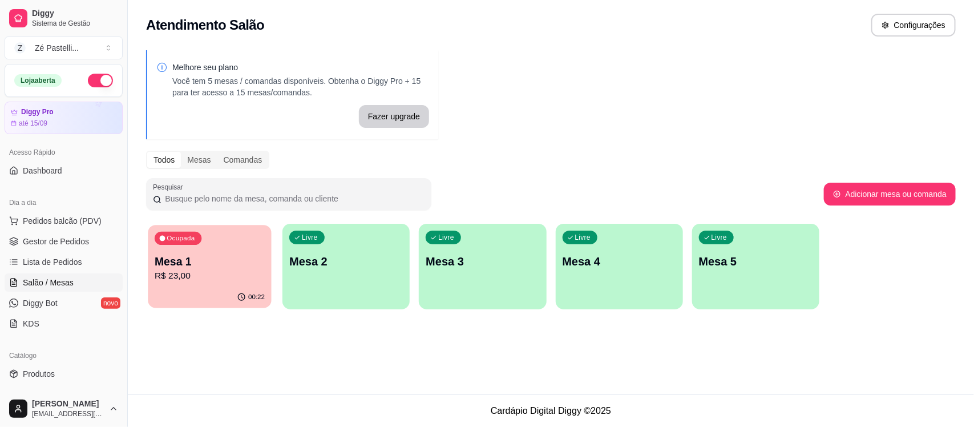
click at [230, 275] on p "R$ 23,00" at bounding box center [210, 275] width 110 height 13
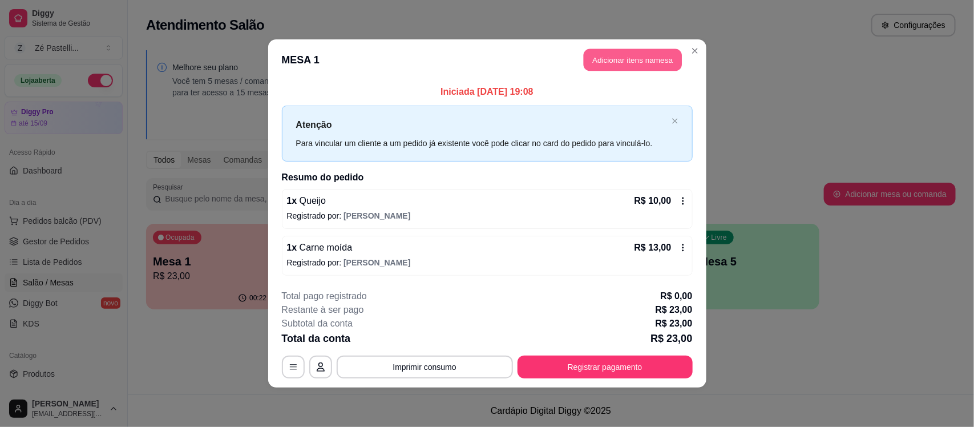
click at [645, 56] on button "Adicionar itens na mesa" at bounding box center [633, 60] width 98 height 22
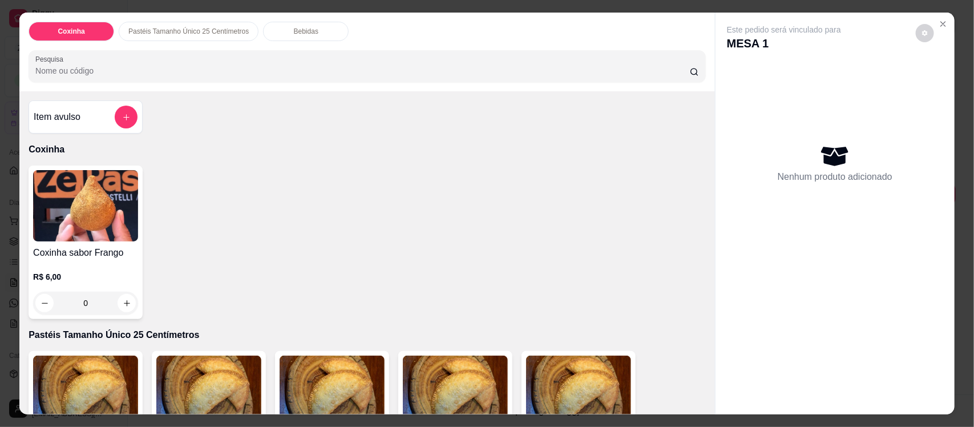
click at [298, 34] on p "Bebidas" at bounding box center [306, 31] width 25 height 9
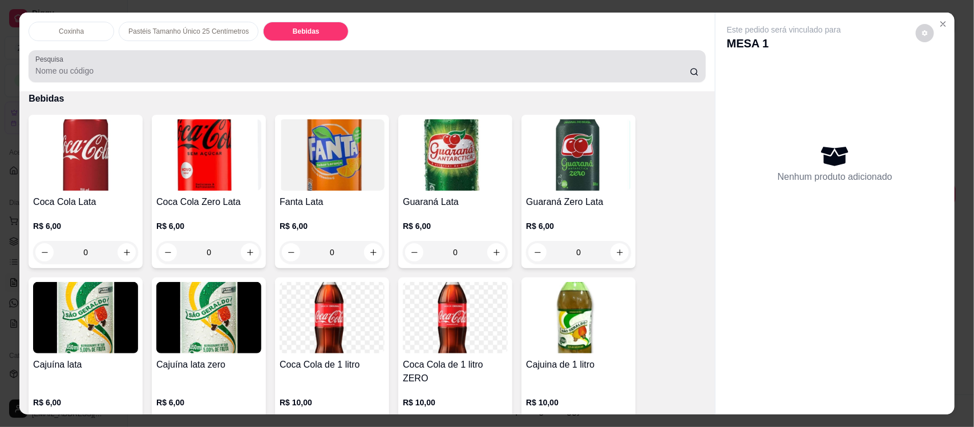
scroll to position [23, 0]
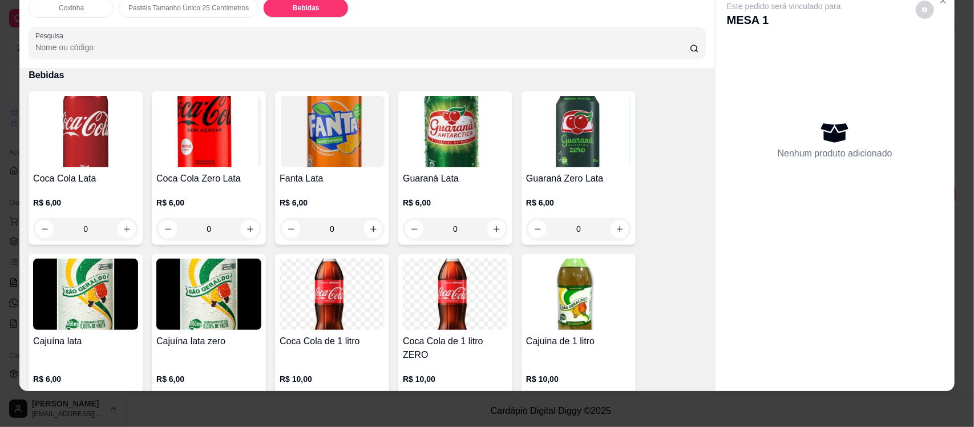
click at [61, 133] on img at bounding box center [85, 131] width 105 height 71
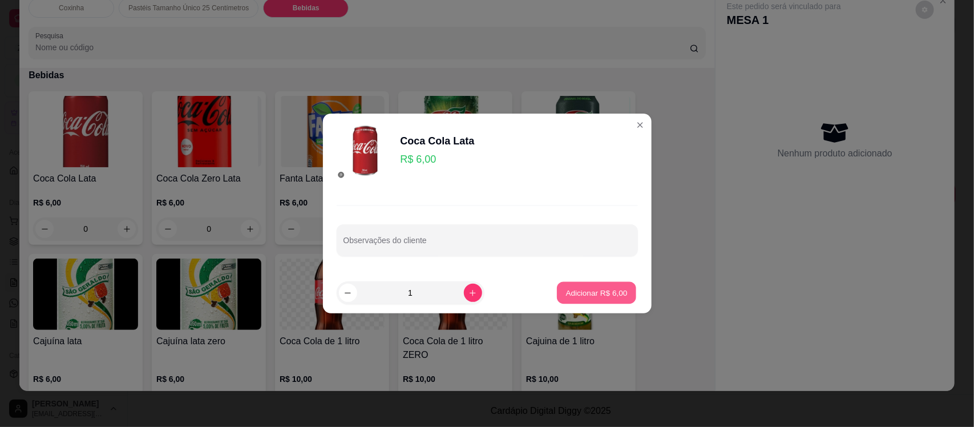
click at [585, 288] on p "Adicionar R$ 6,00" at bounding box center [597, 292] width 62 height 11
type input "1"
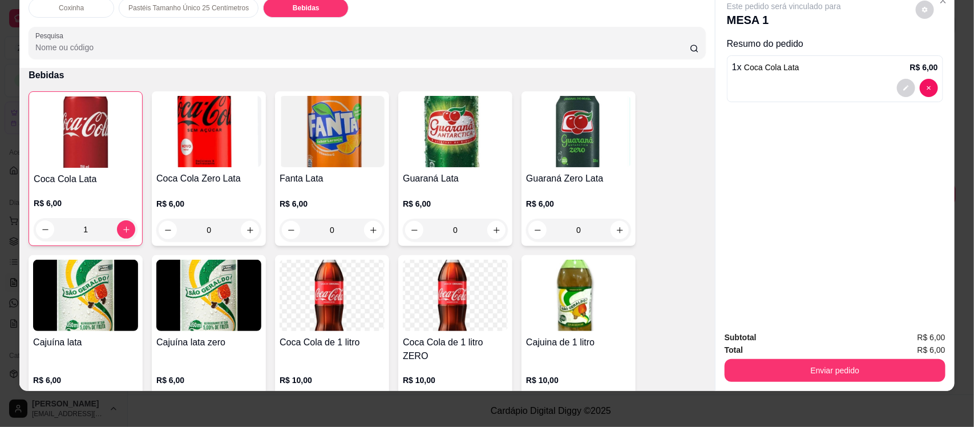
click at [341, 130] on img at bounding box center [332, 131] width 105 height 71
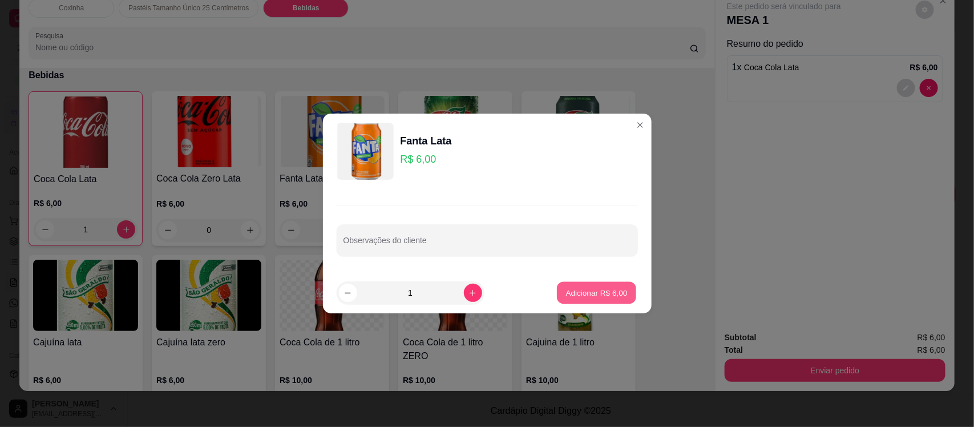
click at [585, 284] on button "Adicionar R$ 6,00" at bounding box center [596, 293] width 79 height 22
type input "1"
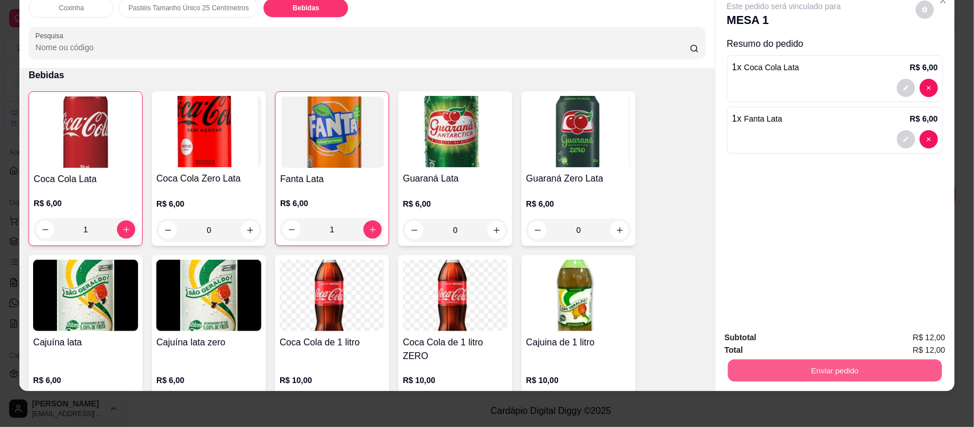
click at [815, 369] on button "Enviar pedido" at bounding box center [835, 370] width 214 height 22
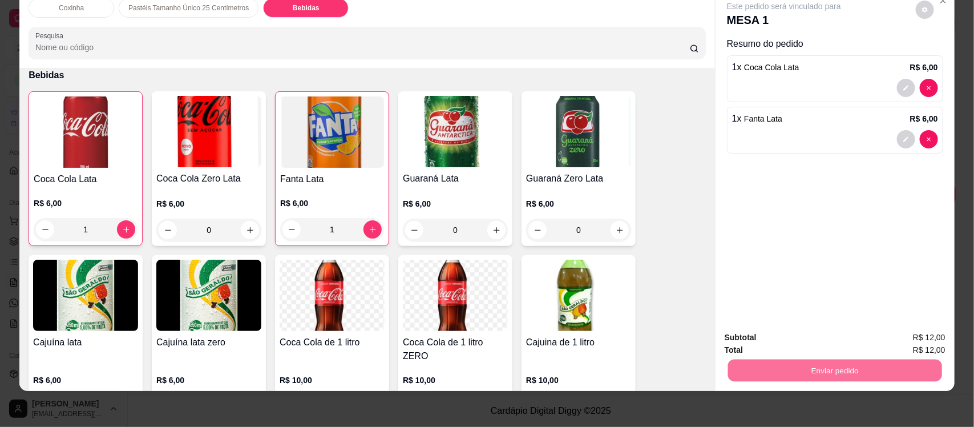
click at [798, 340] on button "Não registrar e enviar pedido" at bounding box center [796, 342] width 115 height 21
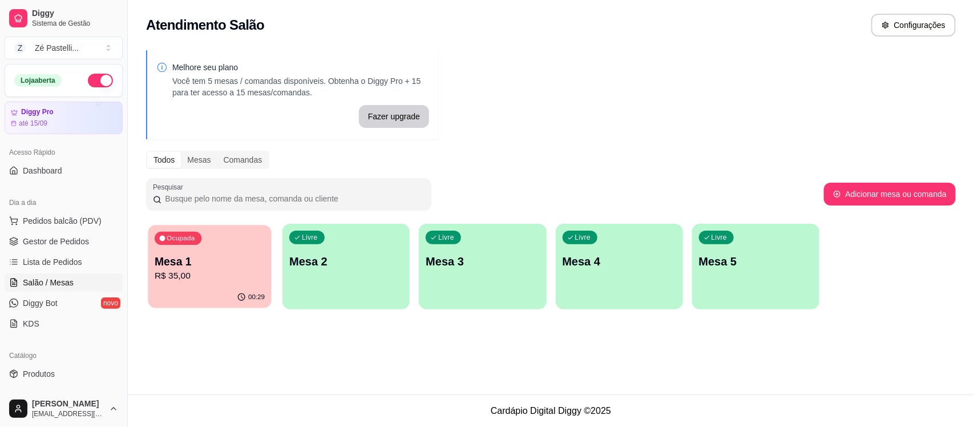
click at [207, 275] on p "R$ 35,00" at bounding box center [210, 275] width 110 height 13
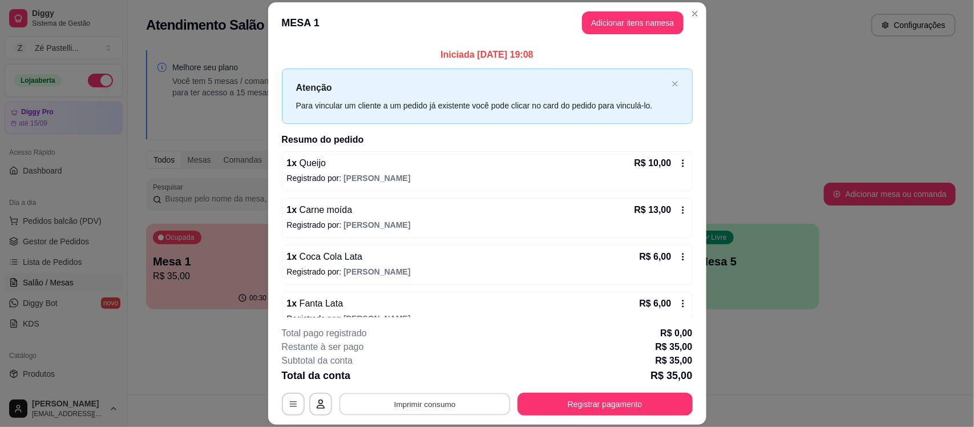
click at [398, 402] on button "Imprimir consumo" at bounding box center [424, 404] width 171 height 22
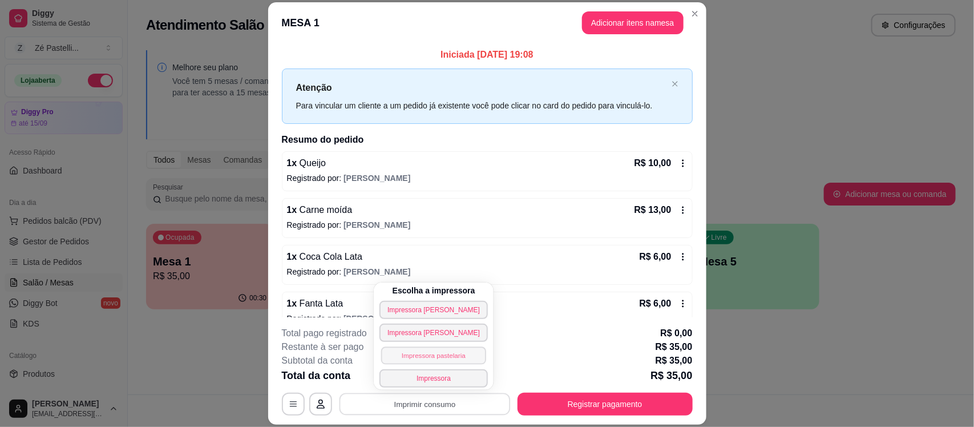
click at [404, 354] on button "Impressora pastelaria" at bounding box center [433, 355] width 105 height 18
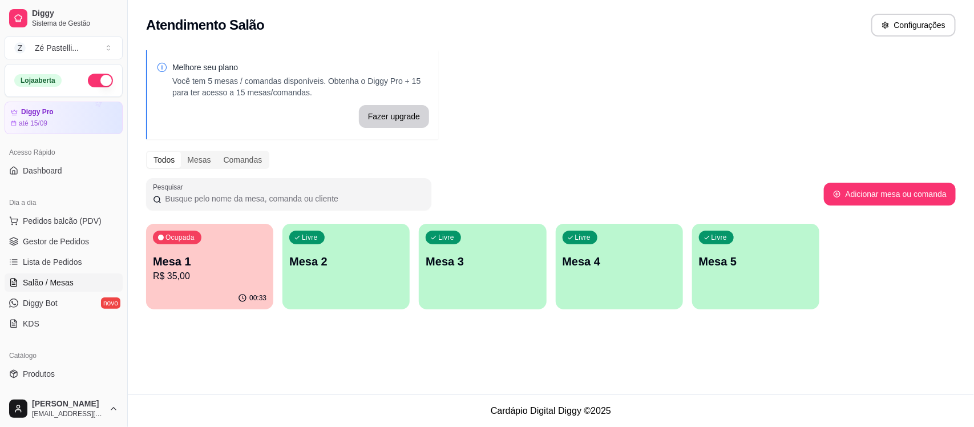
click at [221, 269] on p "R$ 35,00" at bounding box center [210, 276] width 114 height 14
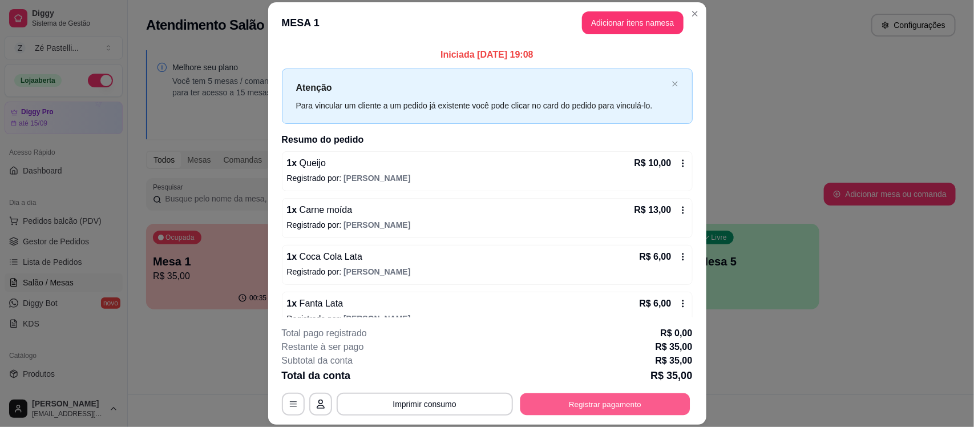
click at [595, 407] on button "Registrar pagamento" at bounding box center [605, 404] width 170 height 22
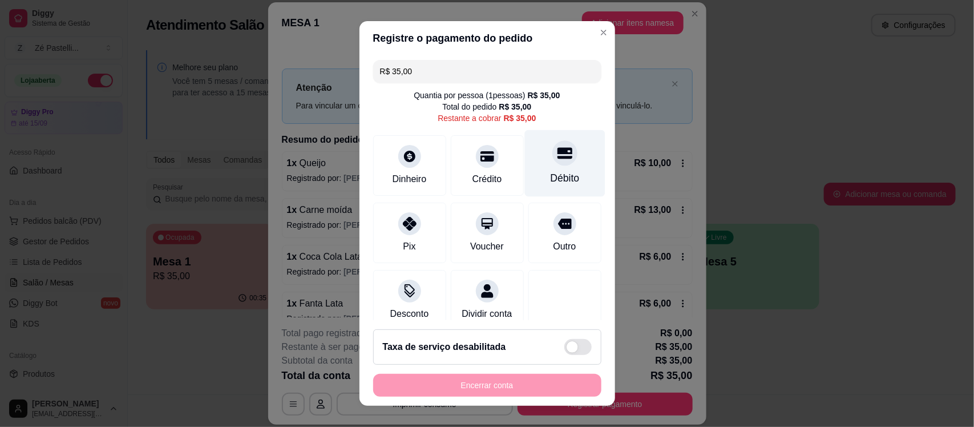
click at [550, 178] on div "Débito" at bounding box center [564, 178] width 29 height 15
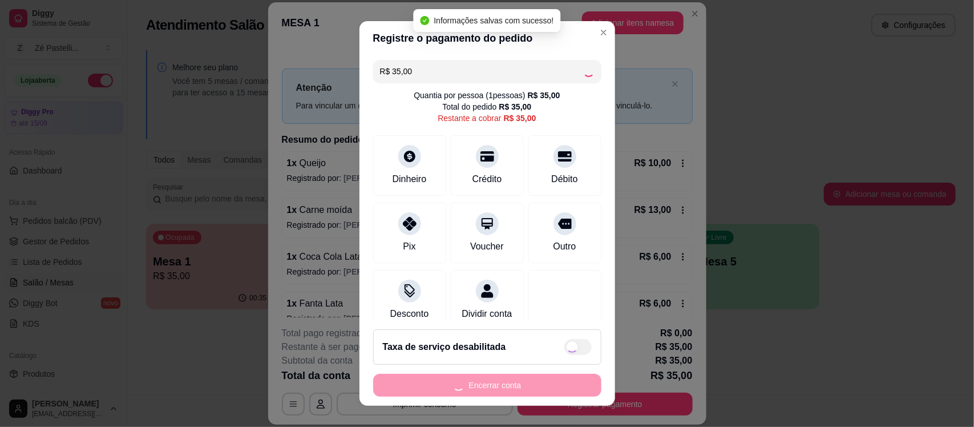
type input "R$ 0,00"
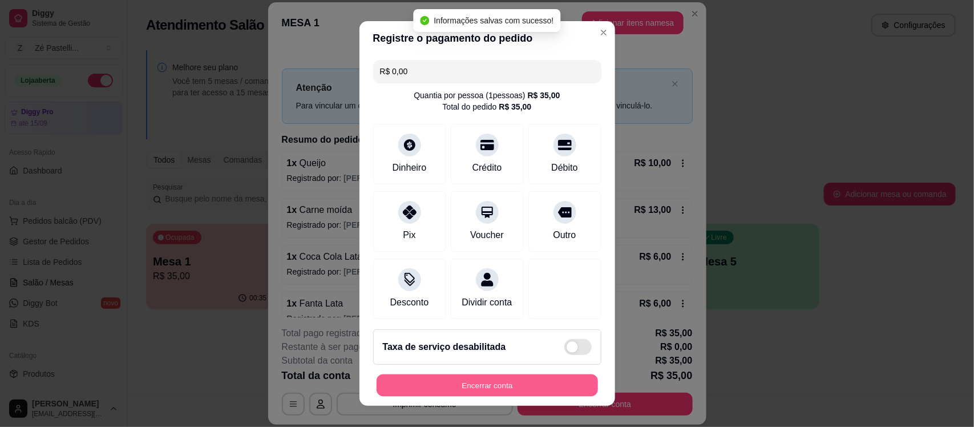
click at [478, 393] on button "Encerrar conta" at bounding box center [487, 385] width 221 height 22
